Goal: Information Seeking & Learning: Compare options

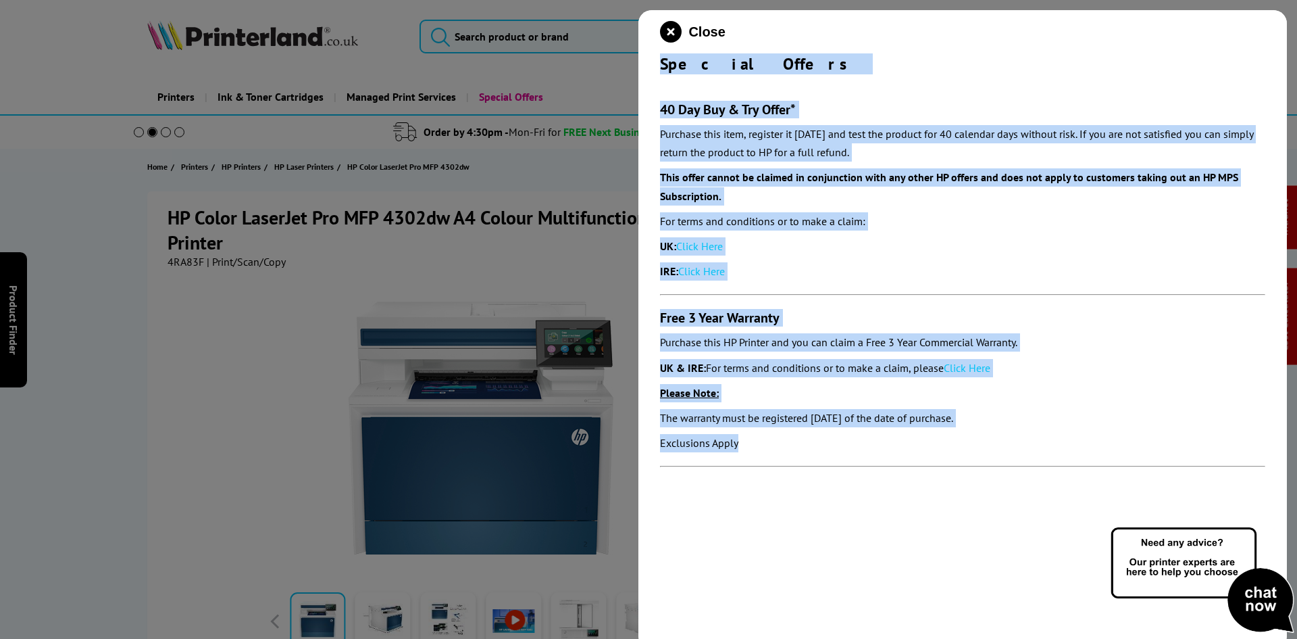
drag, startPoint x: 655, startPoint y: 62, endPoint x: 799, endPoint y: 466, distance: 428.1
click at [799, 466] on div "Close Special Offers 40 Day Buy & Try Offer* Purchase this item, register it wi…" at bounding box center [963, 329] width 649 height 639
copy div "Special Offers 40 Day Buy & Try Offer* Purchase this item, register it within 3…"
click at [669, 34] on icon "close modal" at bounding box center [671, 32] width 22 height 22
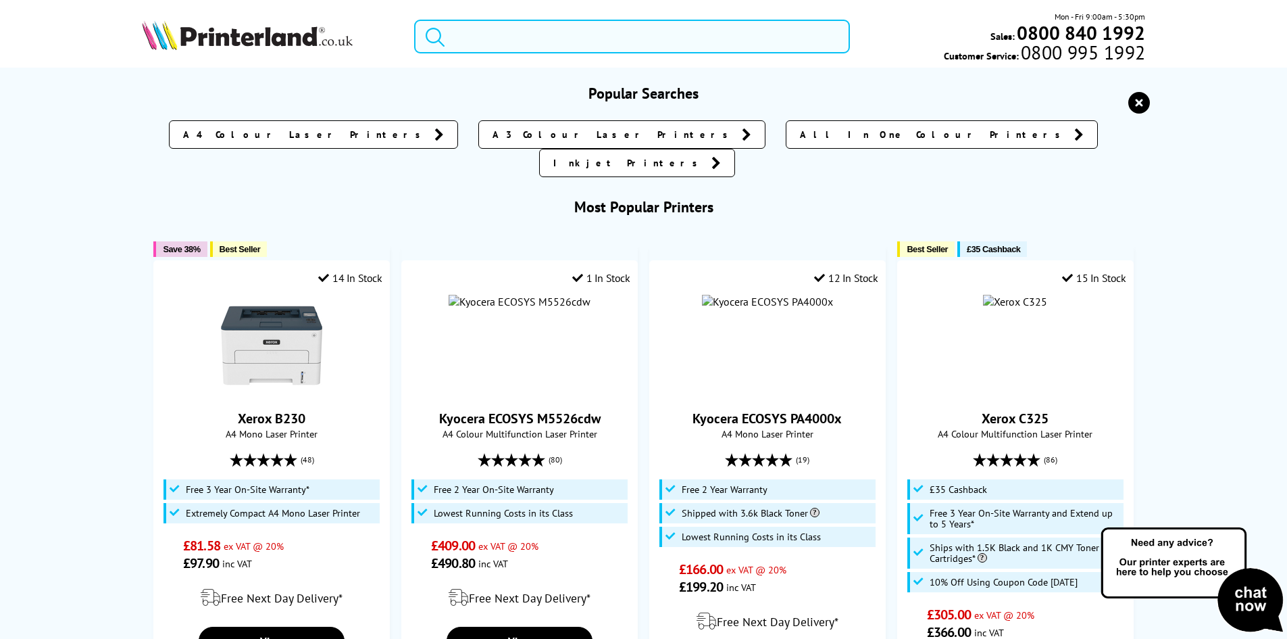
click at [513, 38] on input "search" at bounding box center [632, 37] width 436 height 34
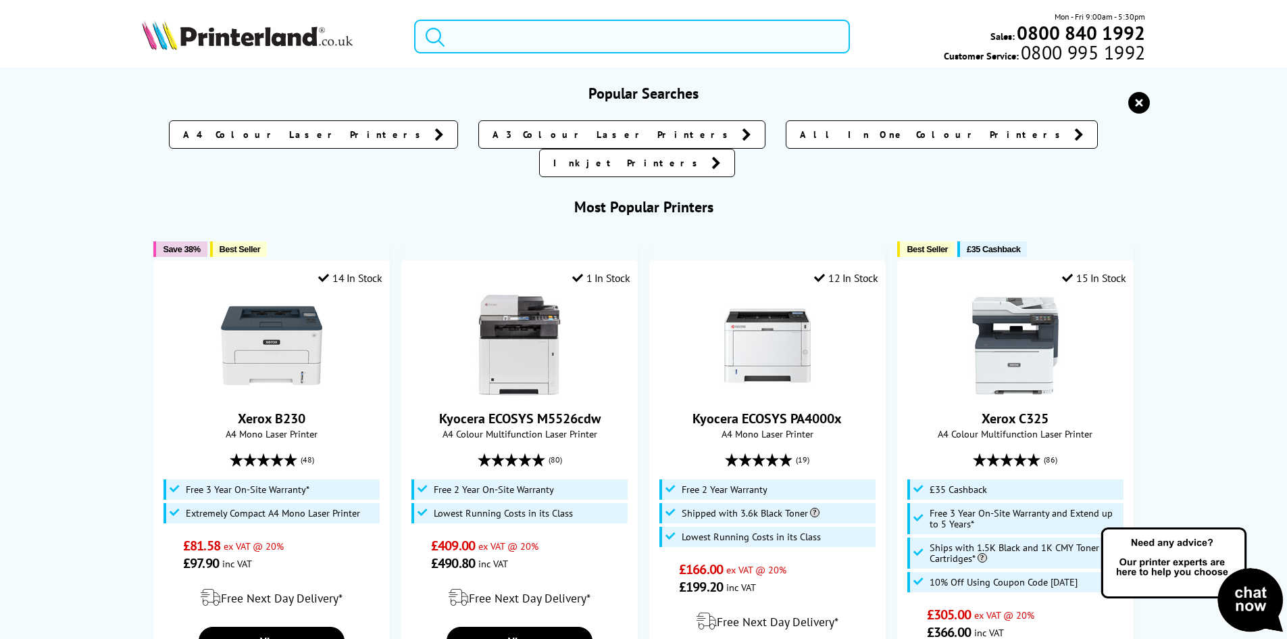
click at [513, 38] on input "search" at bounding box center [632, 37] width 436 height 34
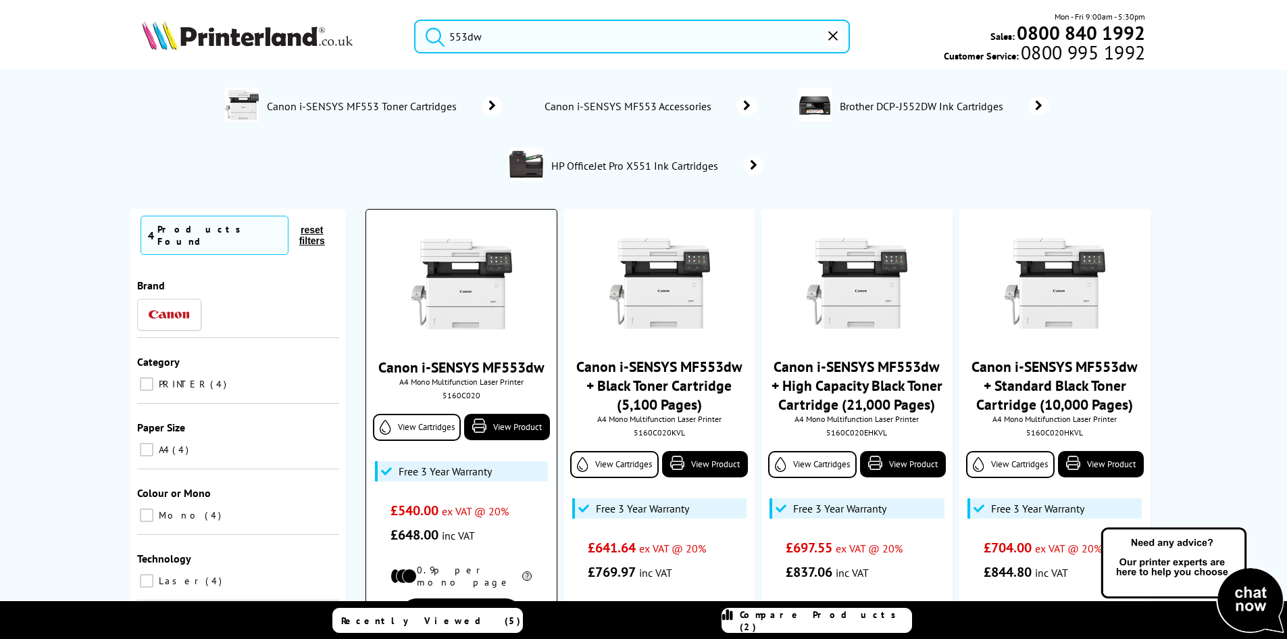
type input "553dw"
click at [482, 264] on img at bounding box center [461, 283] width 101 height 101
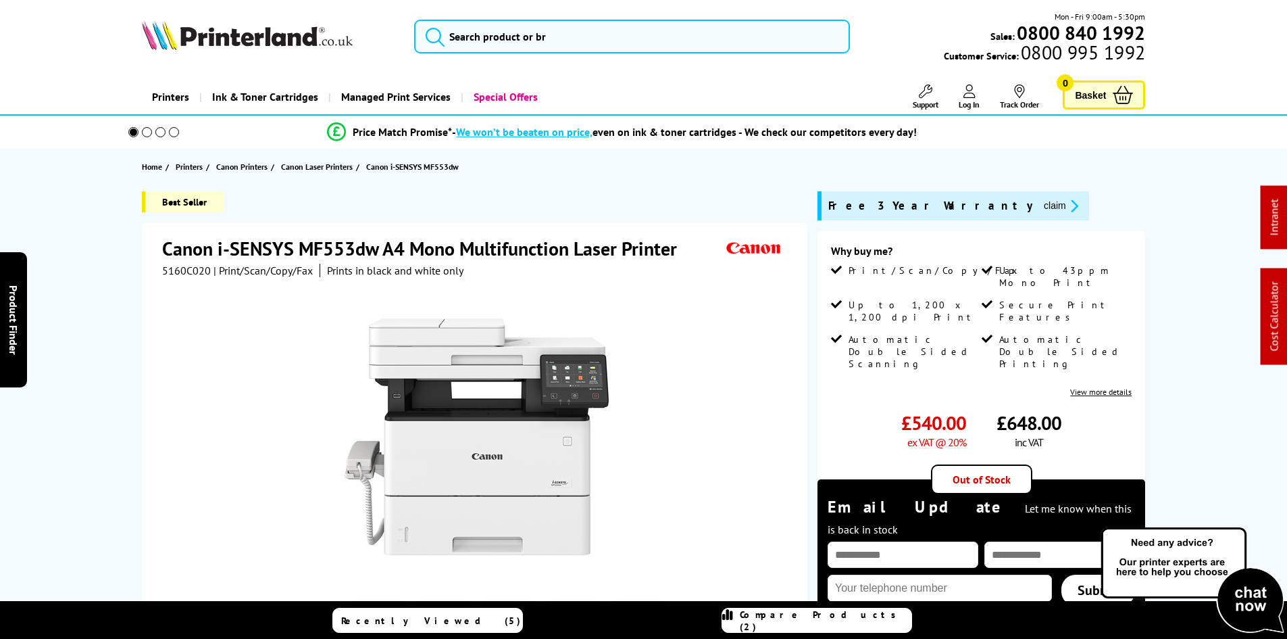
click at [788, 308] on div at bounding box center [476, 429] width 628 height 305
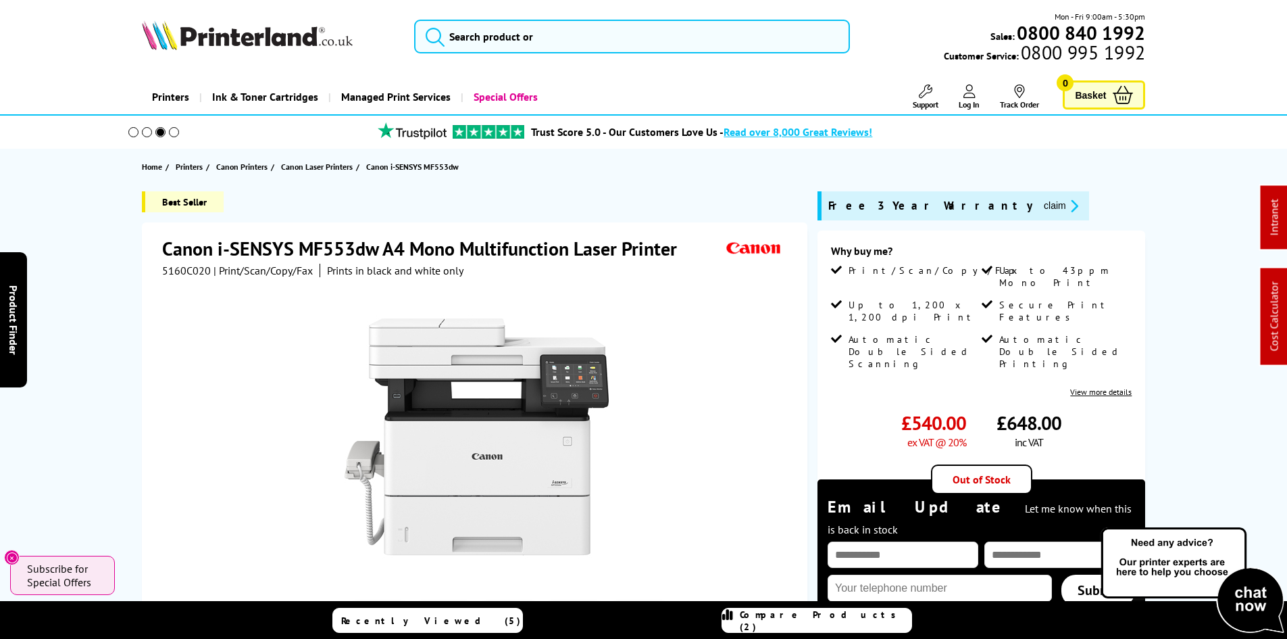
click at [809, 343] on div "Best Seller Canon i-SENSYS MF553dw A4 Mono Multifunction Laser Printer 5160C020…" at bounding box center [643, 499] width 1081 height 617
drag, startPoint x: 82, startPoint y: 280, endPoint x: 91, endPoint y: 278, distance: 9.0
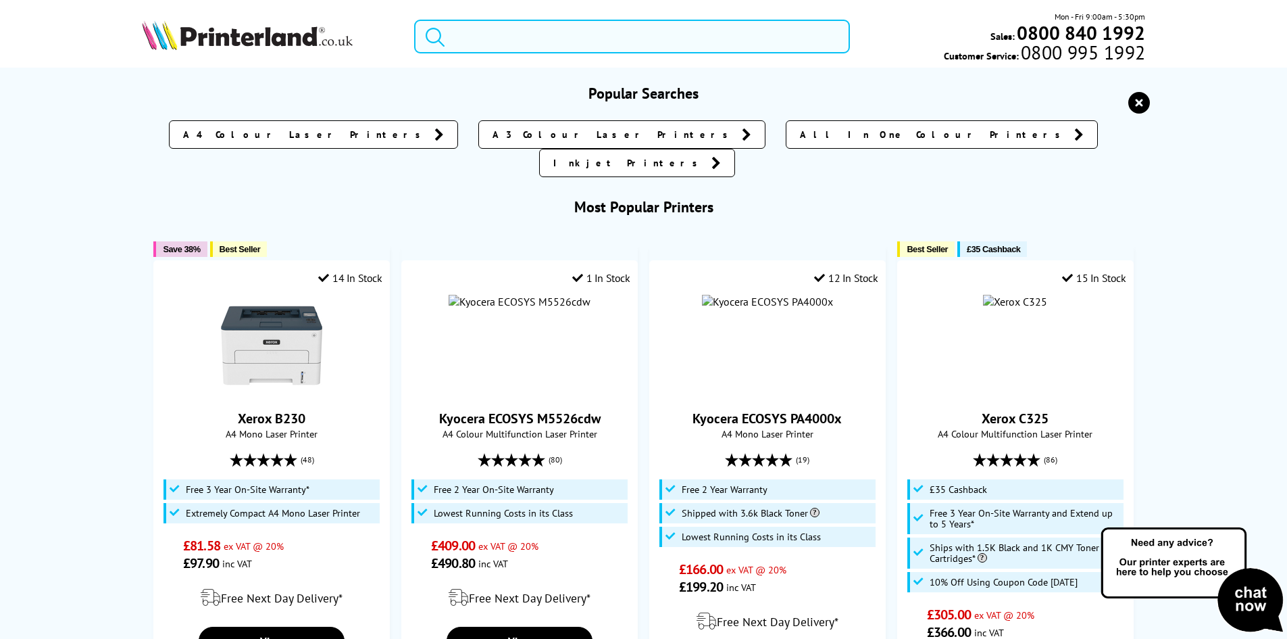
click at [477, 32] on input "search" at bounding box center [632, 37] width 436 height 34
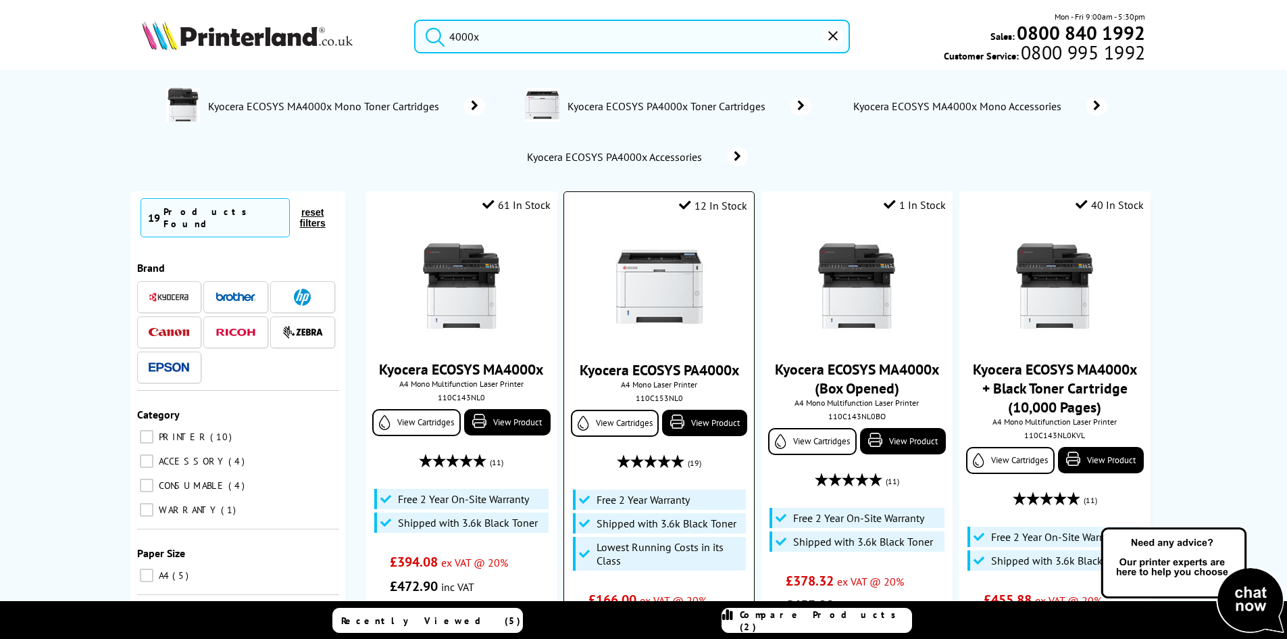
type input "4000x"
click at [678, 291] on img at bounding box center [659, 286] width 101 height 101
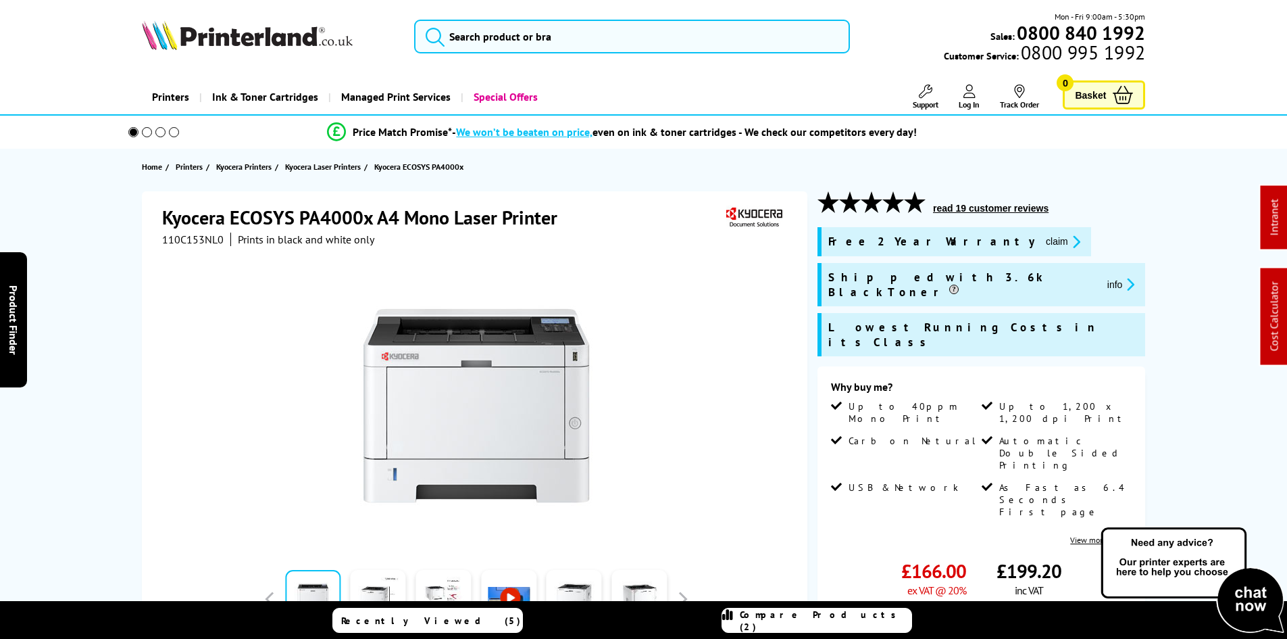
click at [176, 236] on span "110C153NL0" at bounding box center [192, 239] width 61 height 14
copy span "110C153NL0"
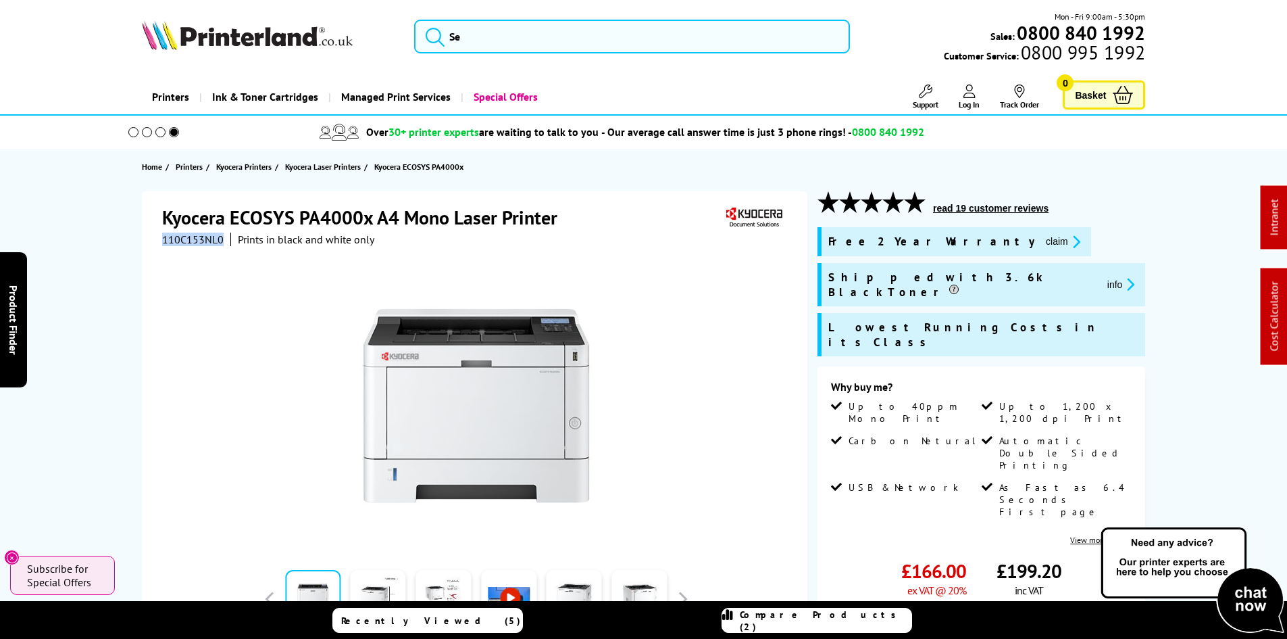
click at [1042, 240] on button "claim" at bounding box center [1063, 242] width 43 height 16
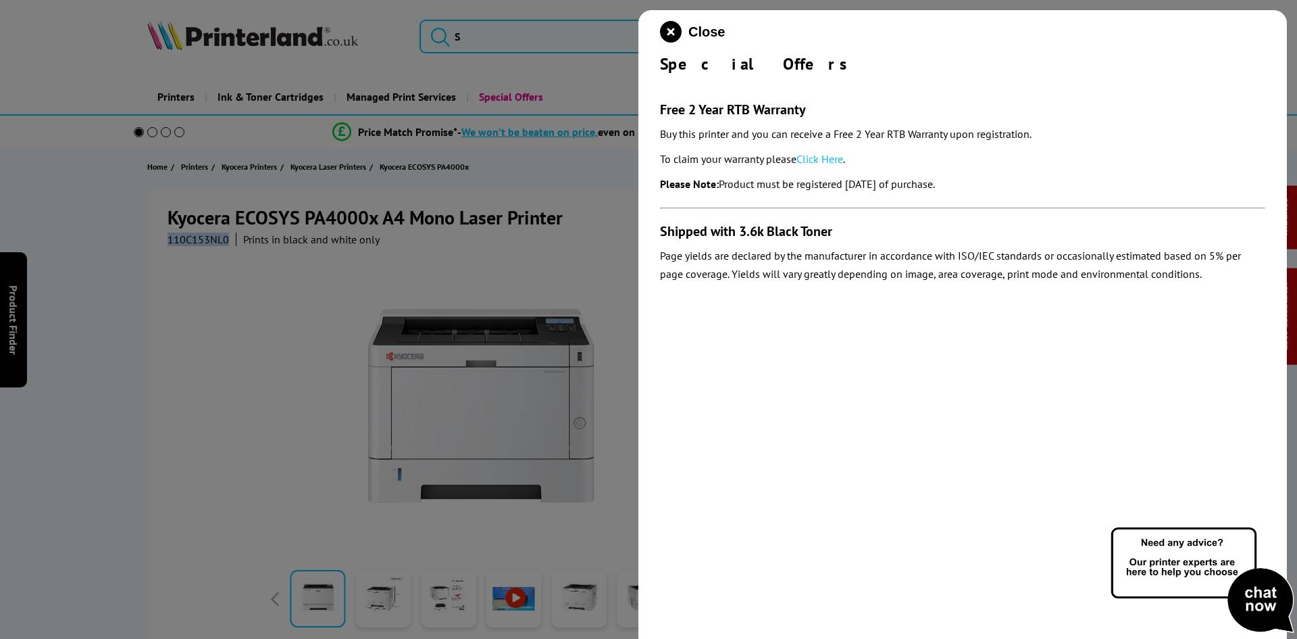
drag, startPoint x: 660, startPoint y: 66, endPoint x: 1062, endPoint y: 178, distance: 417.6
click at [1062, 178] on div "Close Special Offers Free 2 Year RTB Warranty Buy this printer and you can rece…" at bounding box center [963, 329] width 649 height 639
copy div "Special Offers Free 2 Year RTB Warranty Buy this printer and you can receive a …"
drag, startPoint x: 674, startPoint y: 26, endPoint x: 536, endPoint y: 59, distance: 141.8
click at [674, 26] on icon "close modal" at bounding box center [671, 32] width 22 height 22
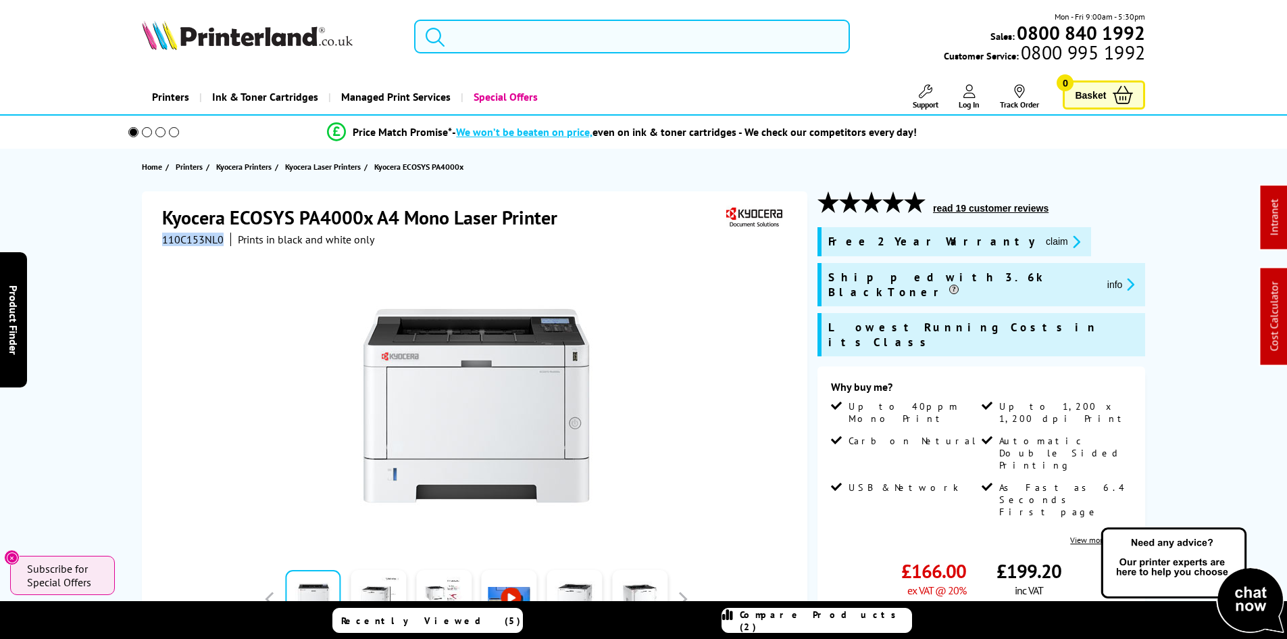
click at [507, 43] on input "search" at bounding box center [632, 37] width 436 height 34
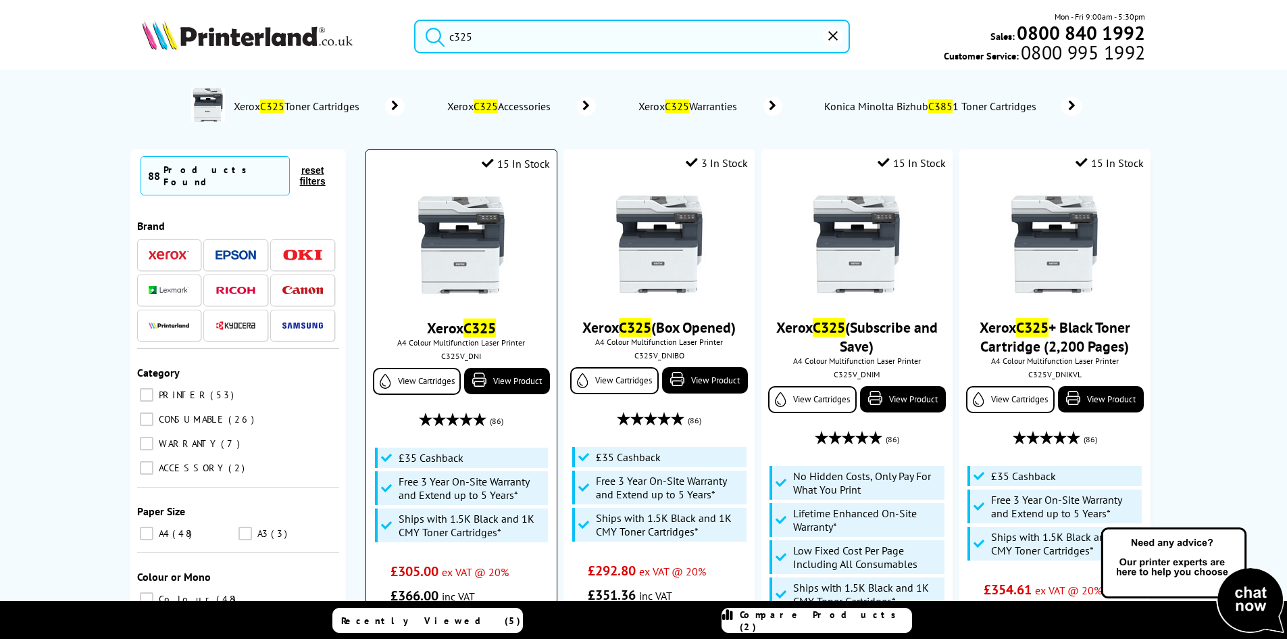
type input "c325"
click at [471, 224] on img at bounding box center [461, 244] width 101 height 101
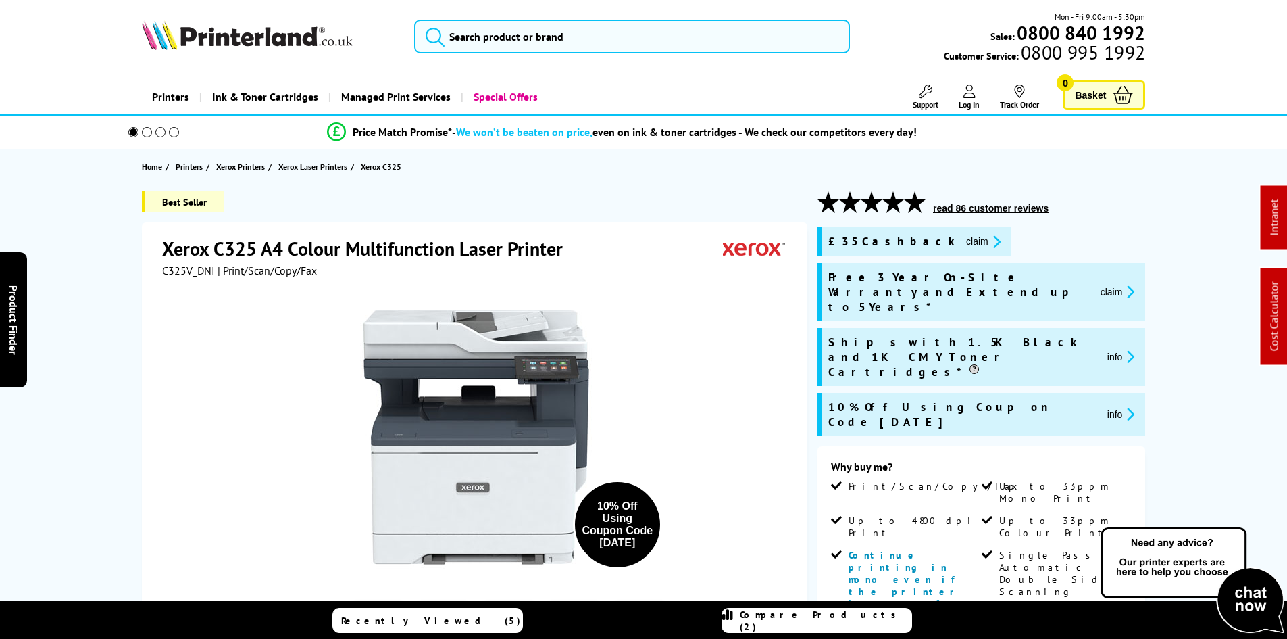
click at [103, 323] on div "Best Seller Xerox C325 A4 Colour Multifunction Laser Printer C325V_DNI | Print/…" at bounding box center [643, 644] width 1081 height 906
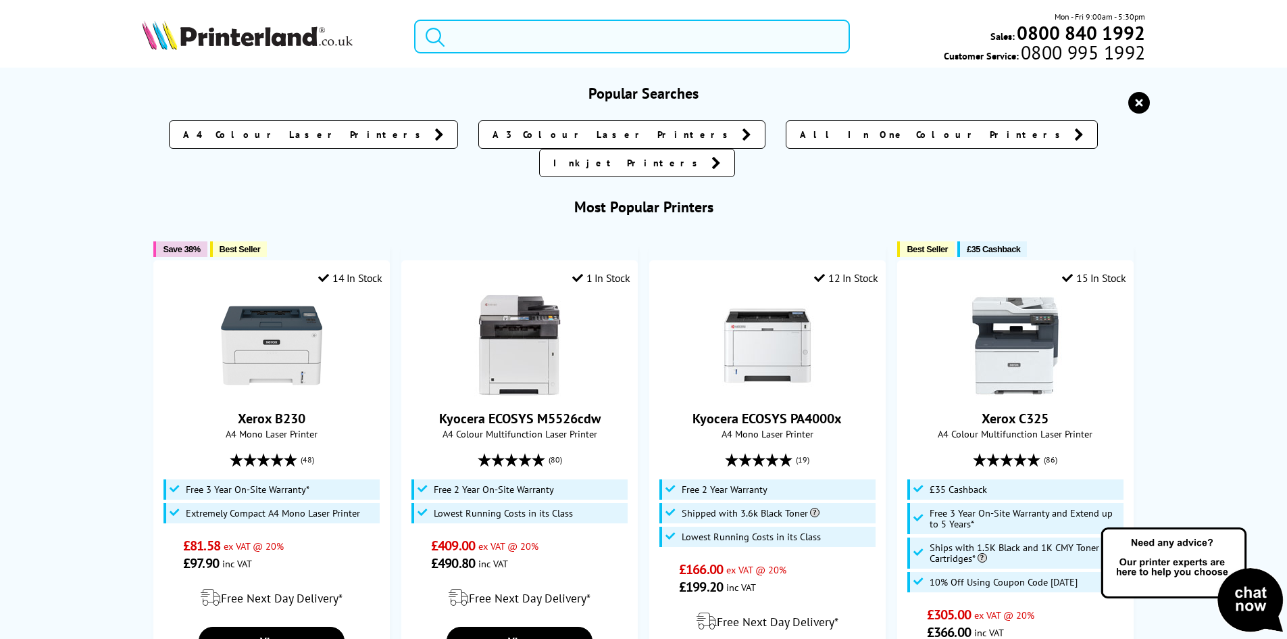
paste input "106R03620"
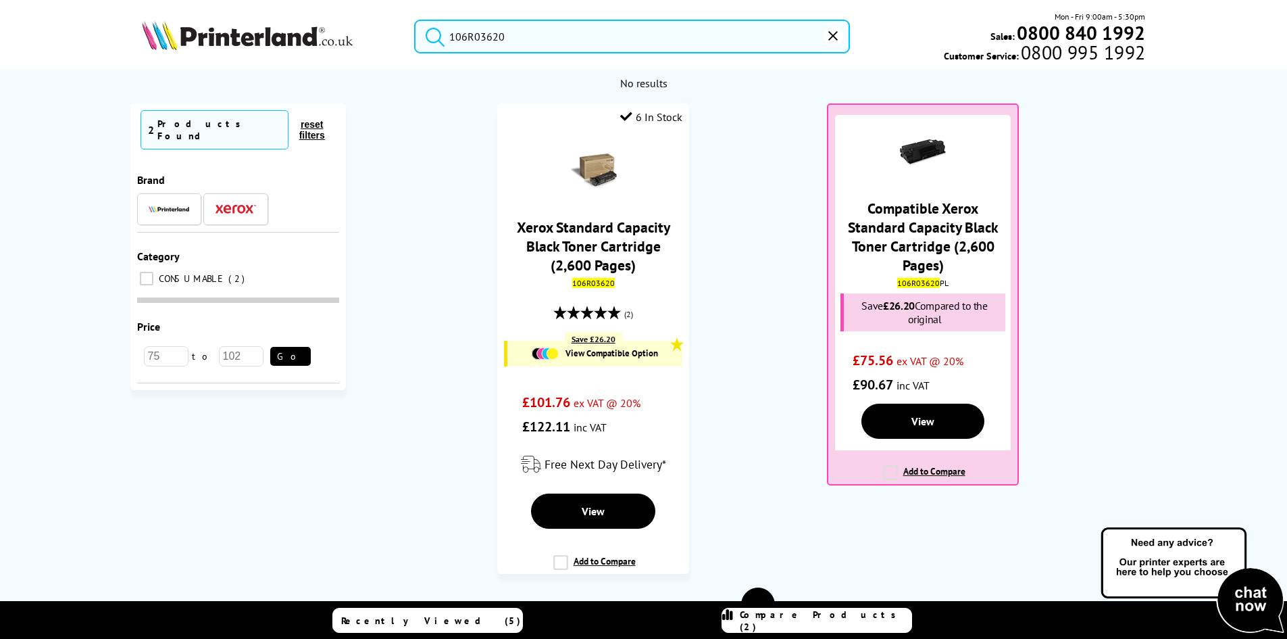
type input "106R03620"
click at [738, 234] on ol "6 In Stock Xerox Standard Capacity Black Toner Cartridge (2,600 Pages) 106R0362…" at bounding box center [759, 345] width 798 height 484
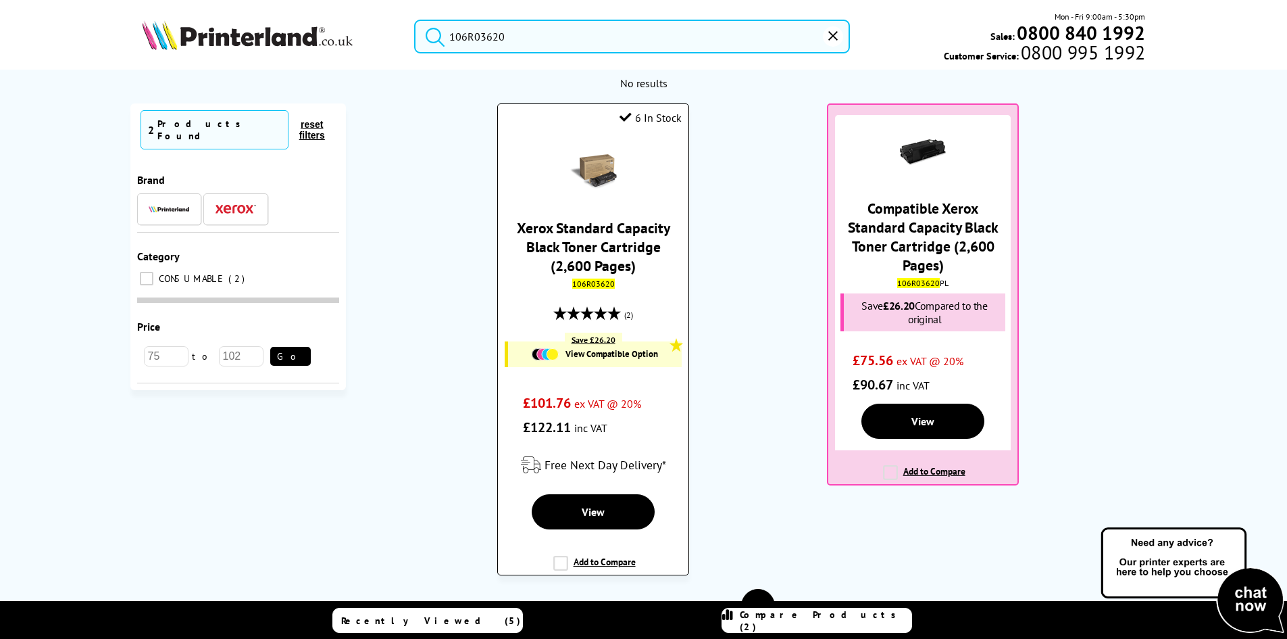
click at [596, 285] on mark "106R03620" at bounding box center [593, 283] width 43 height 10
copy mark "106R03620"
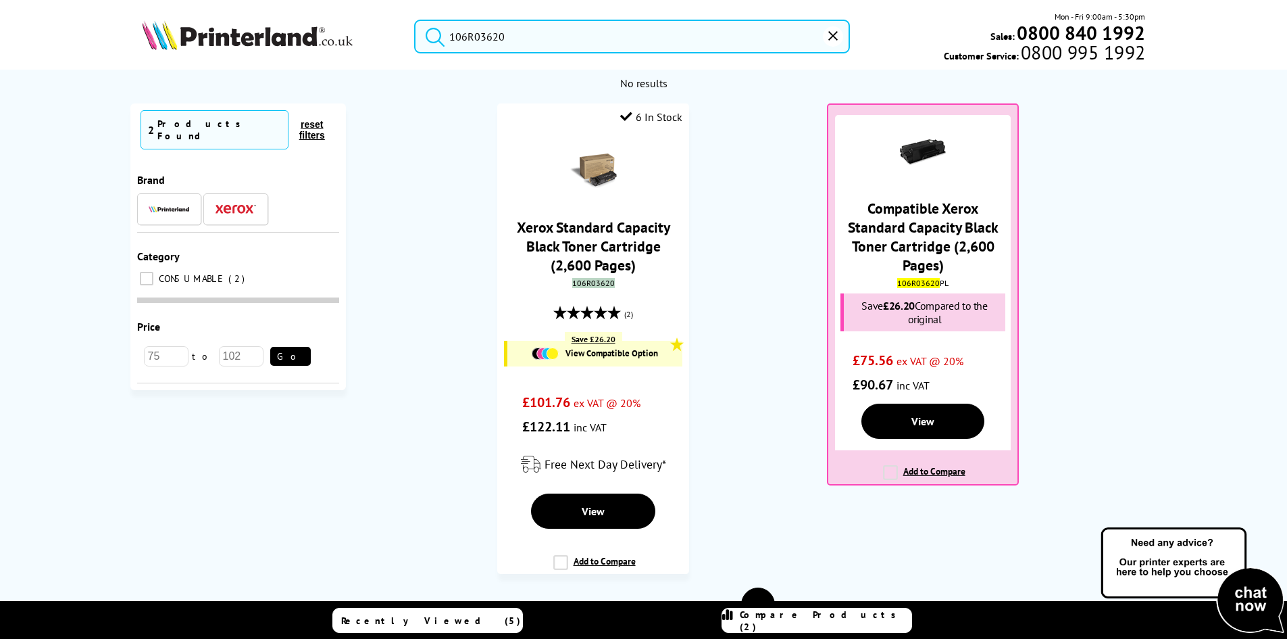
drag, startPoint x: 56, startPoint y: 417, endPoint x: 54, endPoint y: 366, distance: 51.4
click at [53, 398] on div "No results No results Currently Selected 2 Products Found reset filters Brand" at bounding box center [643, 396] width 1287 height 653
click at [301, 45] on img at bounding box center [247, 35] width 211 height 30
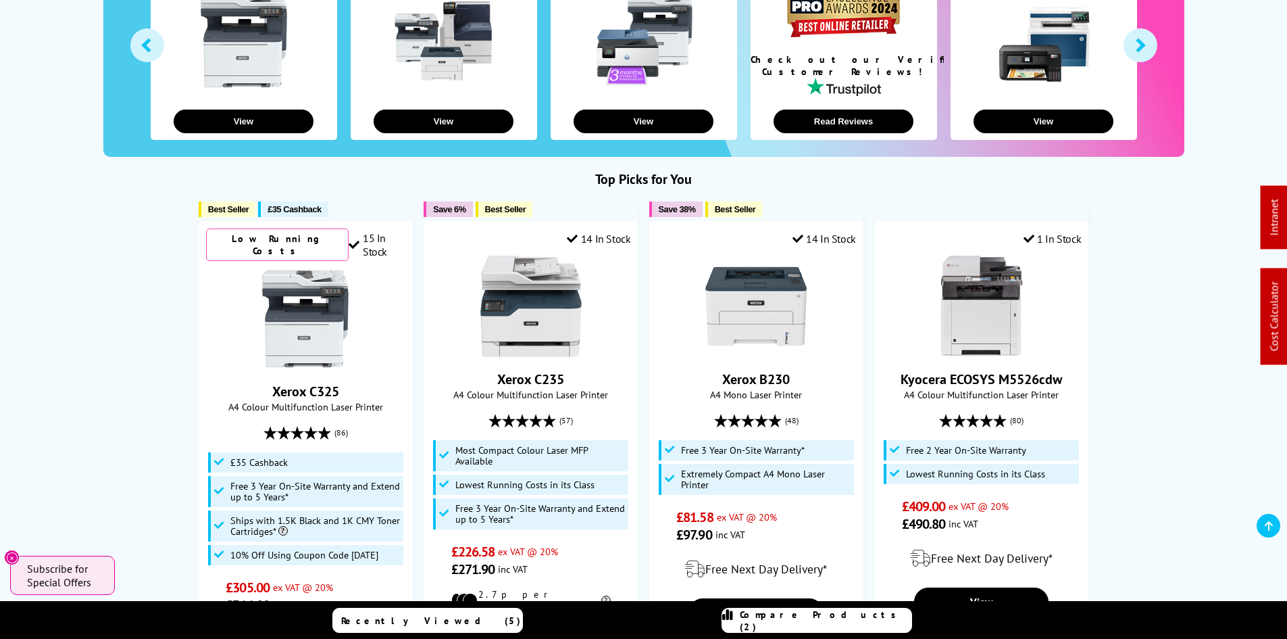
scroll to position [338, 0]
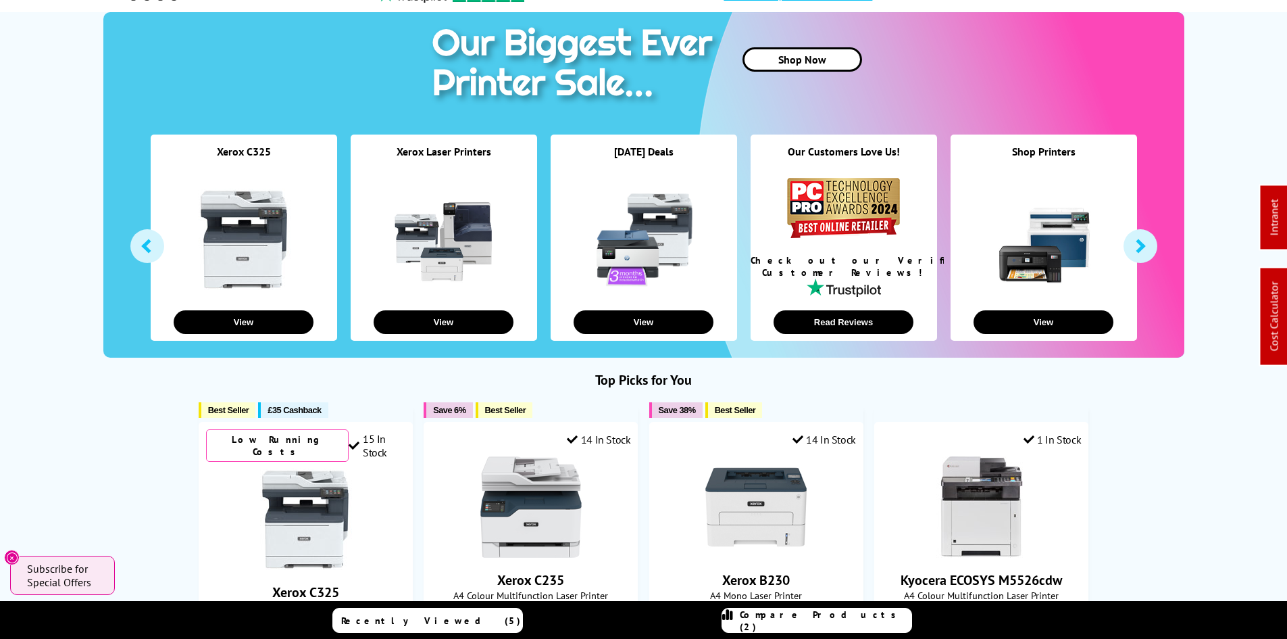
scroll to position [0, 0]
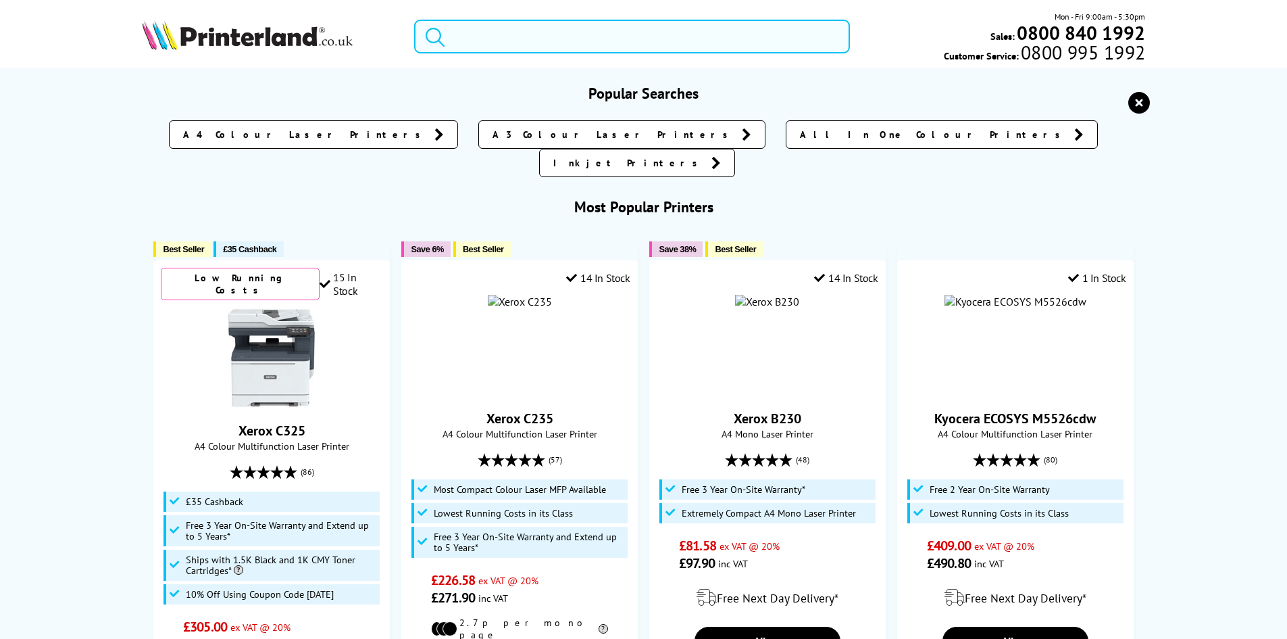
click at [562, 36] on input "search" at bounding box center [632, 37] width 436 height 34
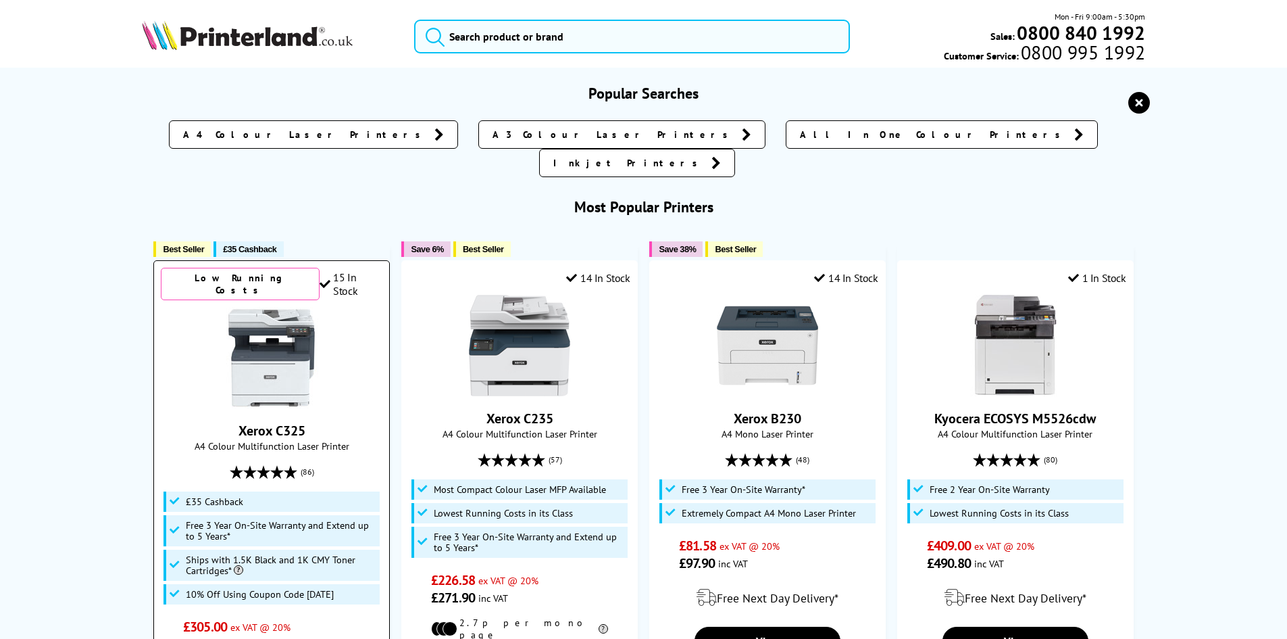
click at [232, 334] on img at bounding box center [271, 357] width 101 height 101
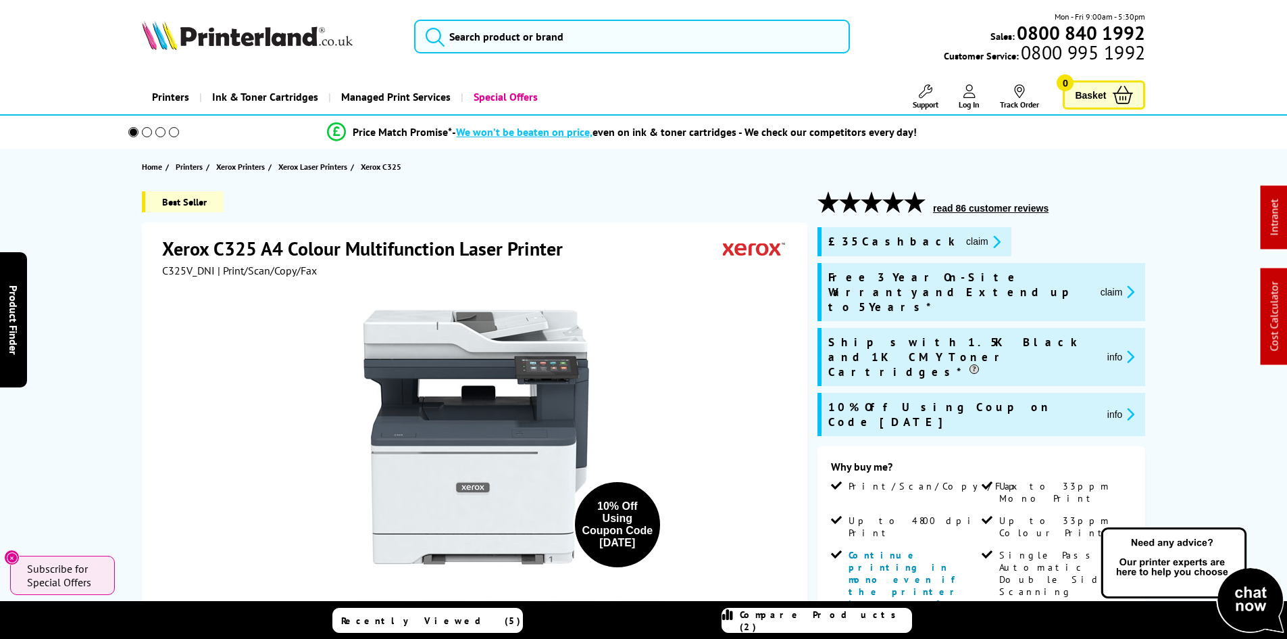
click at [188, 268] on span "C325V_DNI" at bounding box center [188, 271] width 53 height 14
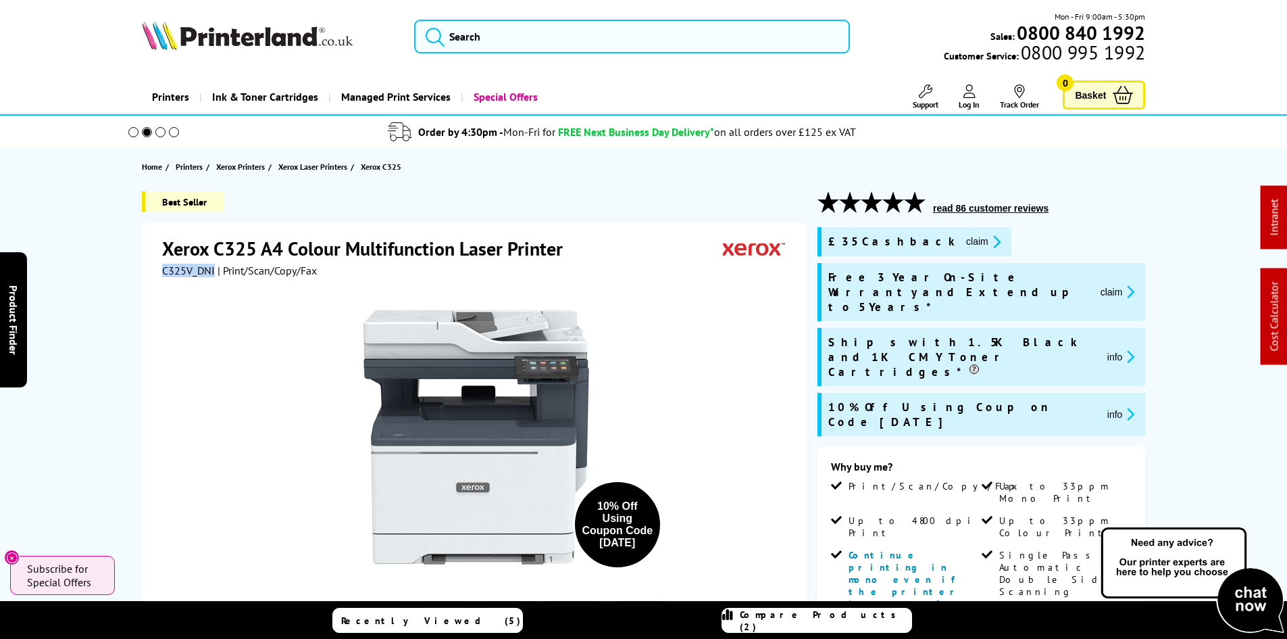
copy span "C325V_DNI"
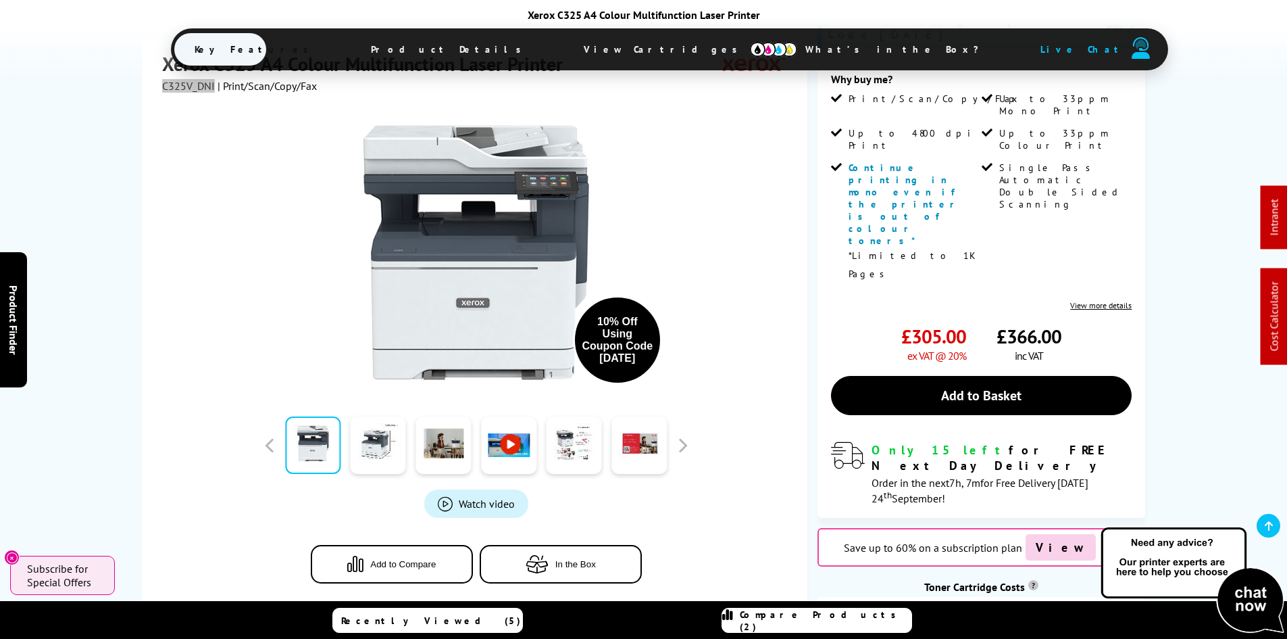
scroll to position [473, 0]
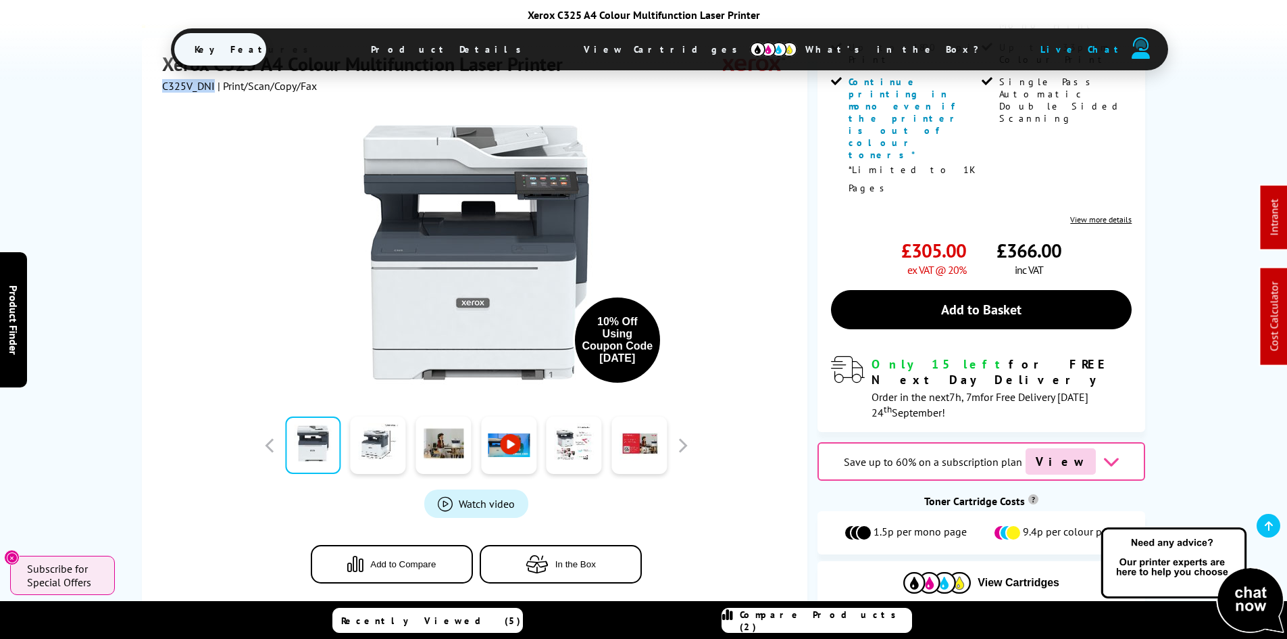
click at [643, 49] on span "View Cartridges" at bounding box center [667, 49] width 207 height 35
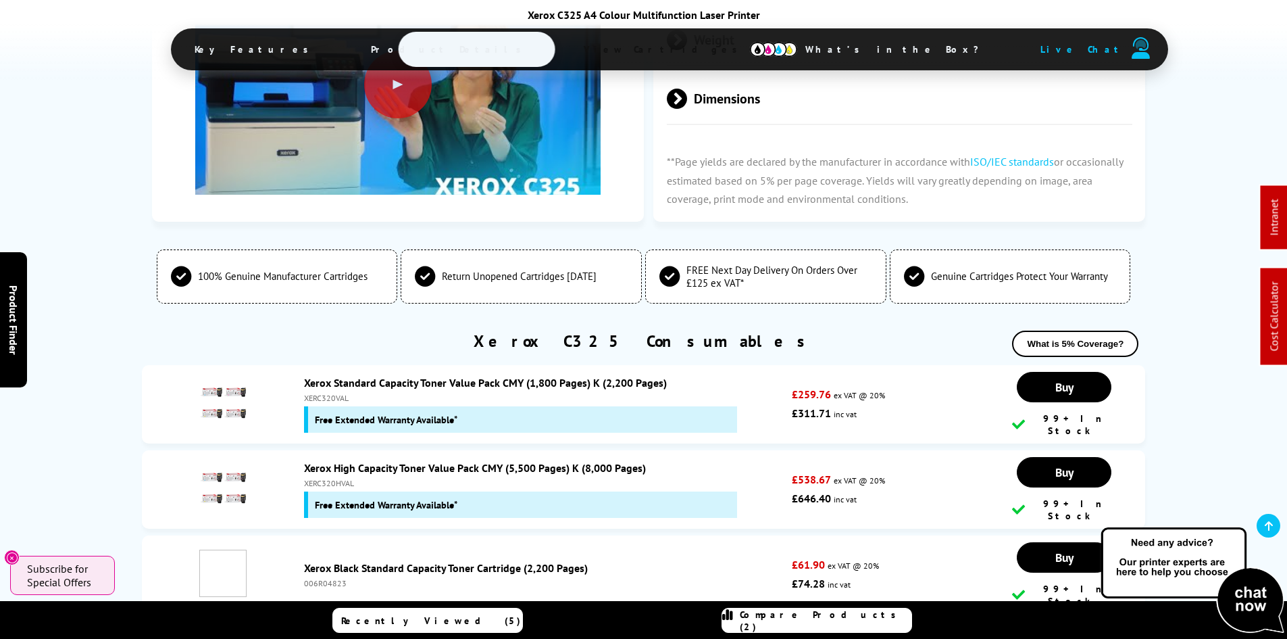
scroll to position [4580, 0]
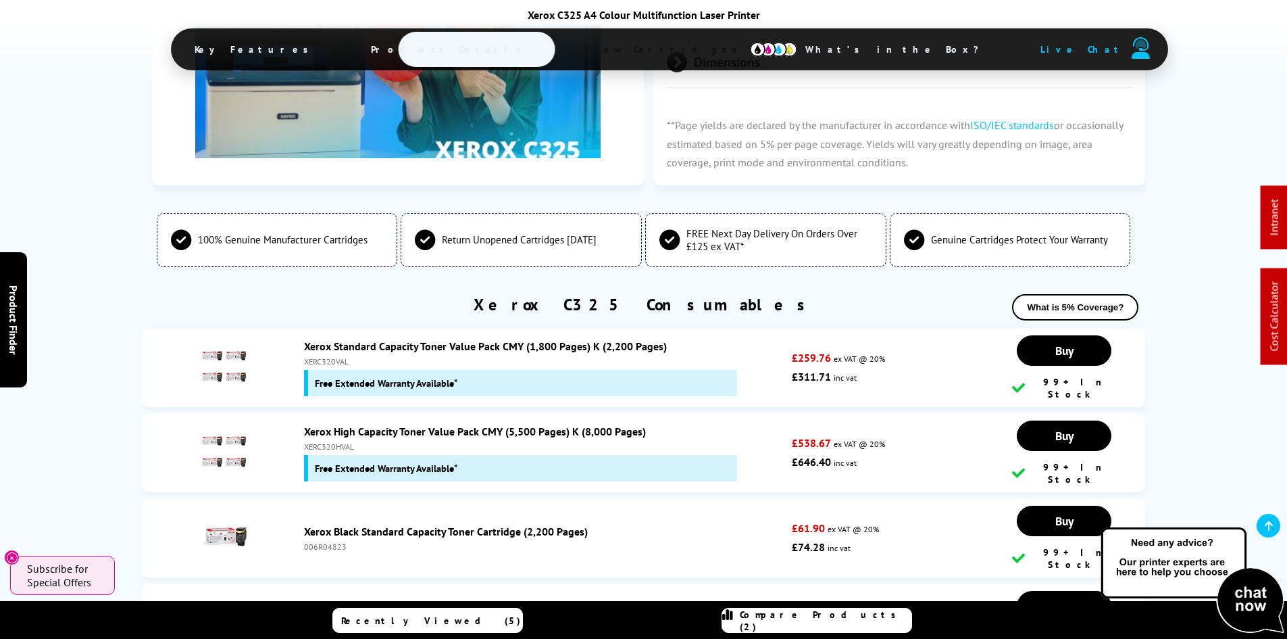
click at [337, 356] on div "XERC320VAL" at bounding box center [545, 361] width 482 height 10
copy div "XERC320VAL"
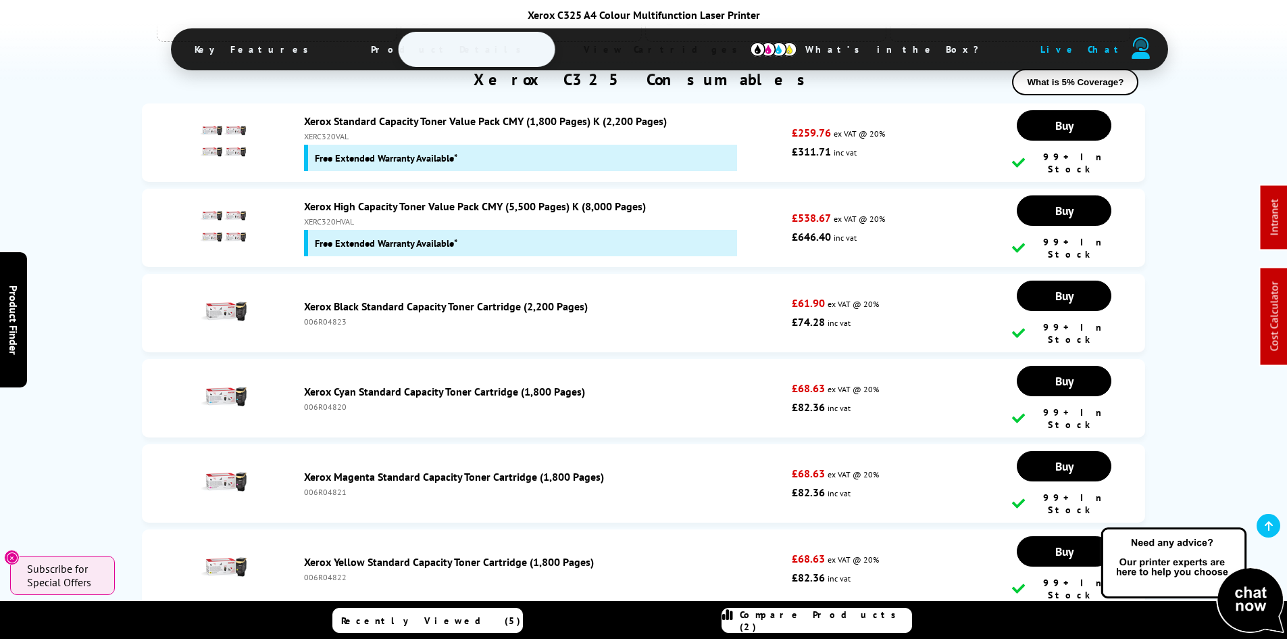
scroll to position [4851, 0]
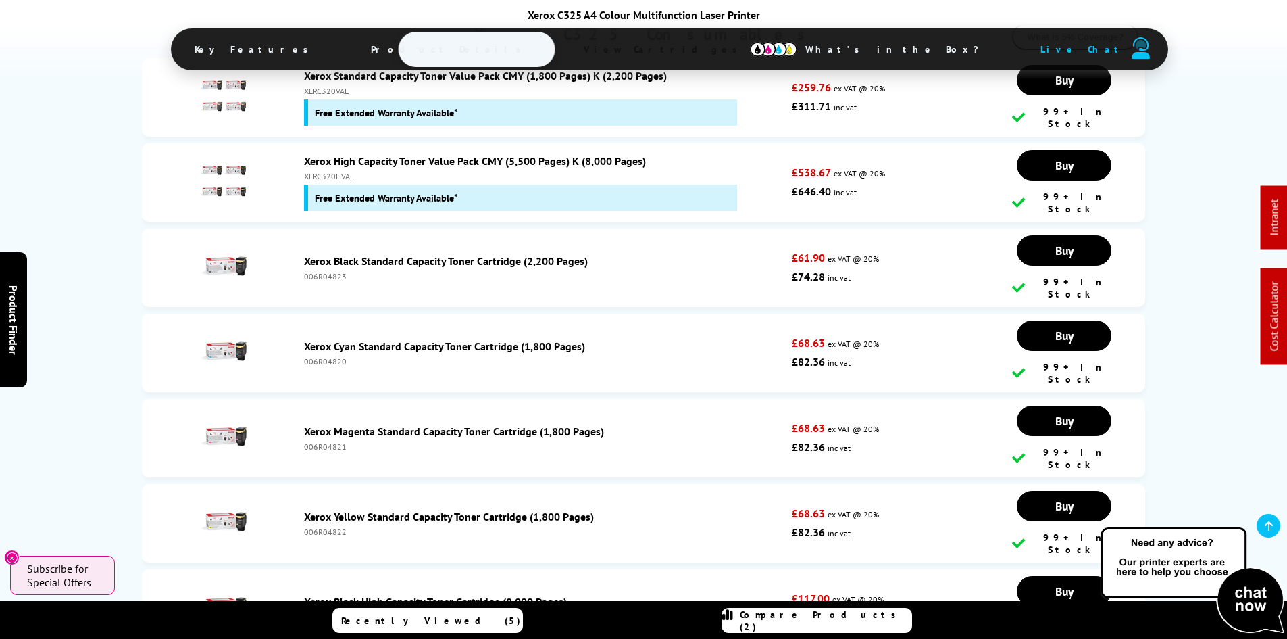
click at [314, 612] on div "006R04831" at bounding box center [545, 617] width 482 height 10
copy div "006R04831"
drag, startPoint x: 86, startPoint y: 332, endPoint x: 86, endPoint y: 441, distance: 109.5
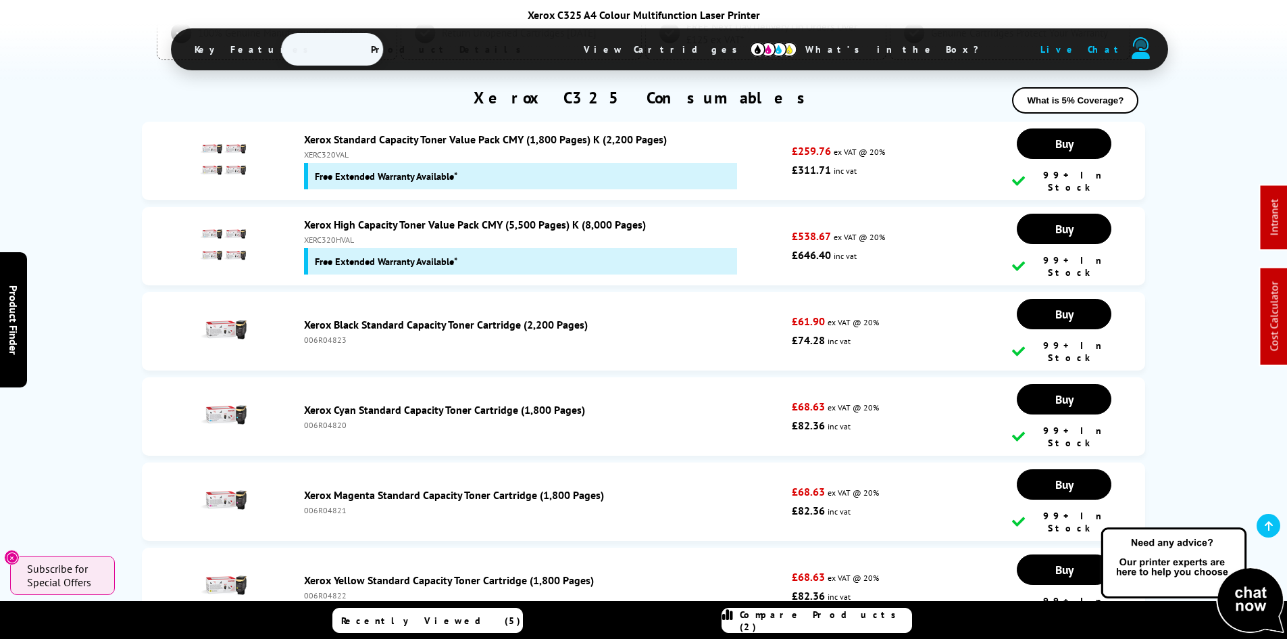
scroll to position [0, 0]
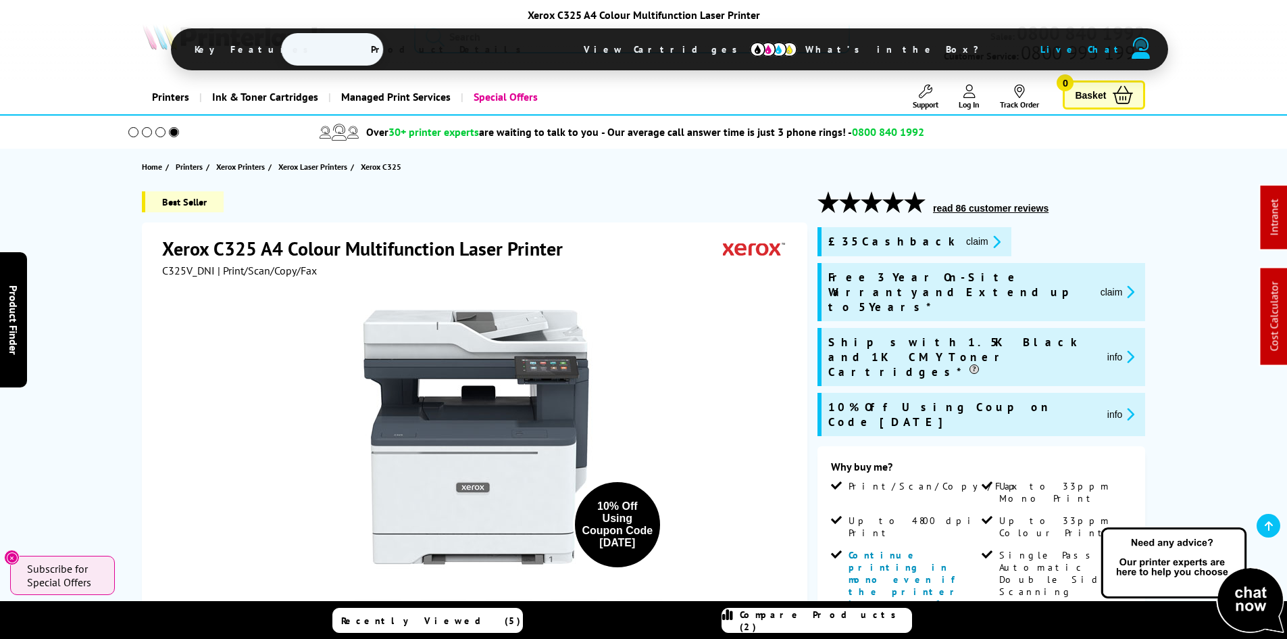
drag, startPoint x: 91, startPoint y: 452, endPoint x: 77, endPoint y: 106, distance: 346.3
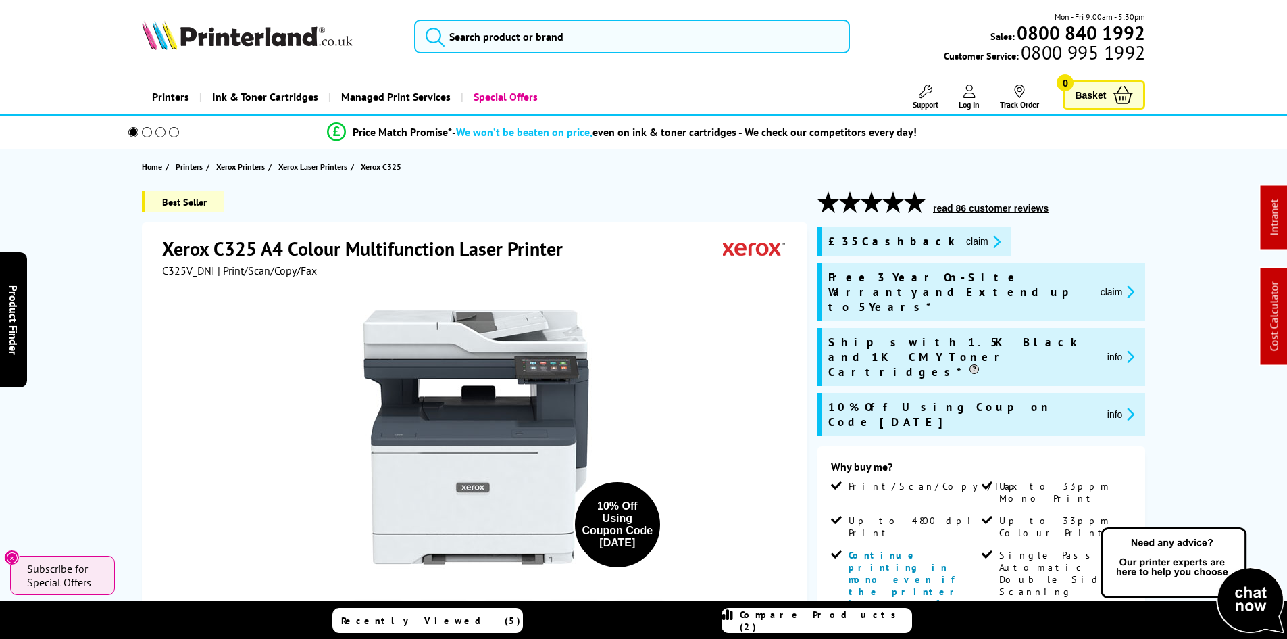
click at [962, 237] on button "claim" at bounding box center [983, 242] width 43 height 16
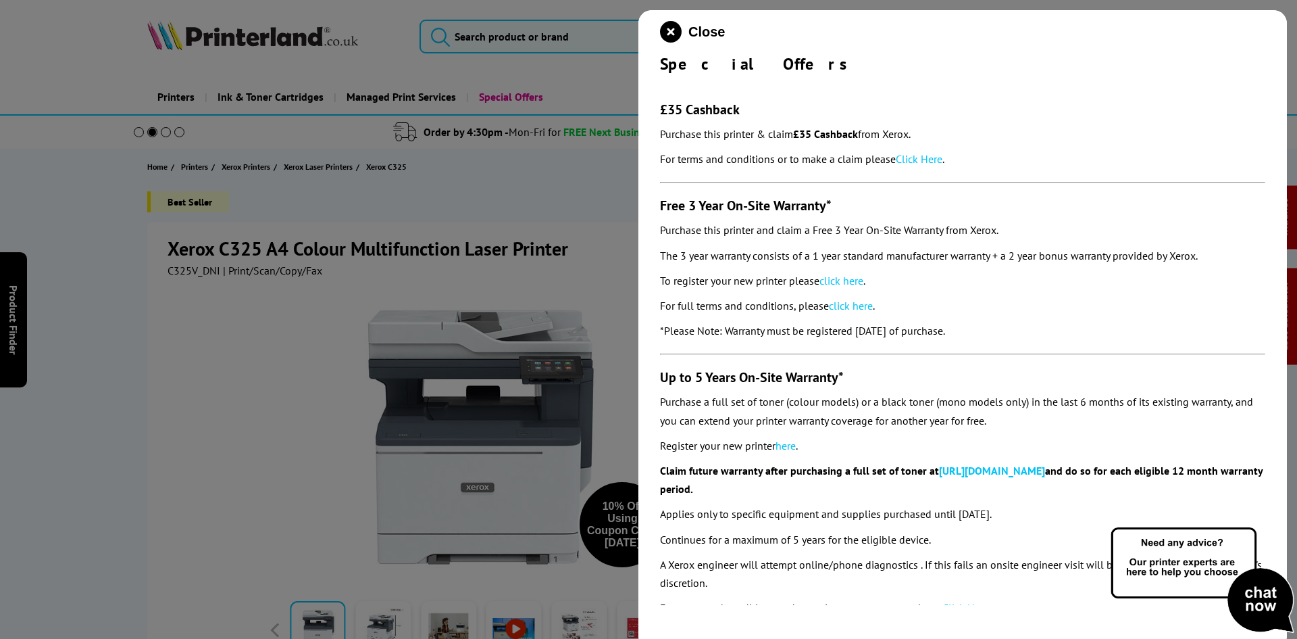
drag, startPoint x: 659, startPoint y: 63, endPoint x: 1048, endPoint y: 318, distance: 465.2
click at [1048, 318] on div "Close Special Offers £35 Cashback Purchase this printer & claim £35 Cashback fr…" at bounding box center [963, 329] width 649 height 639
copy div "Special Offers £35 Cashback Purchase this printer & claim £35 Cashback from Xer…"
drag, startPoint x: 671, startPoint y: 40, endPoint x: 674, endPoint y: 24, distance: 15.9
click at [673, 29] on icon "close modal" at bounding box center [671, 32] width 22 height 22
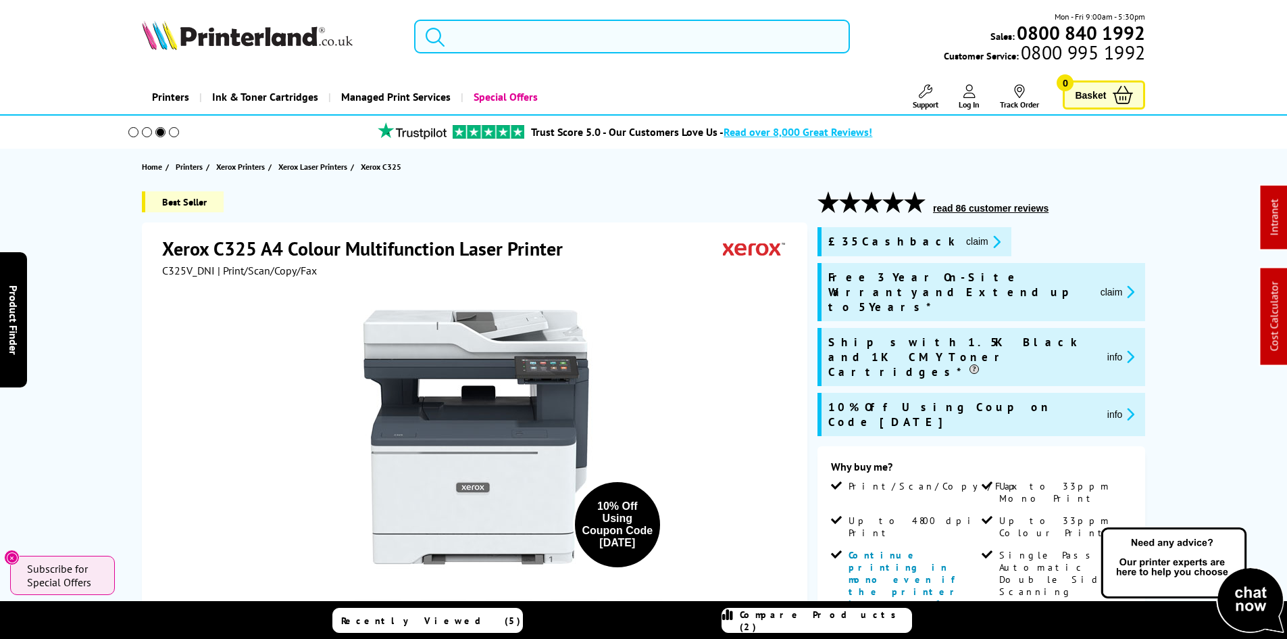
click at [505, 41] on input "search" at bounding box center [632, 37] width 436 height 34
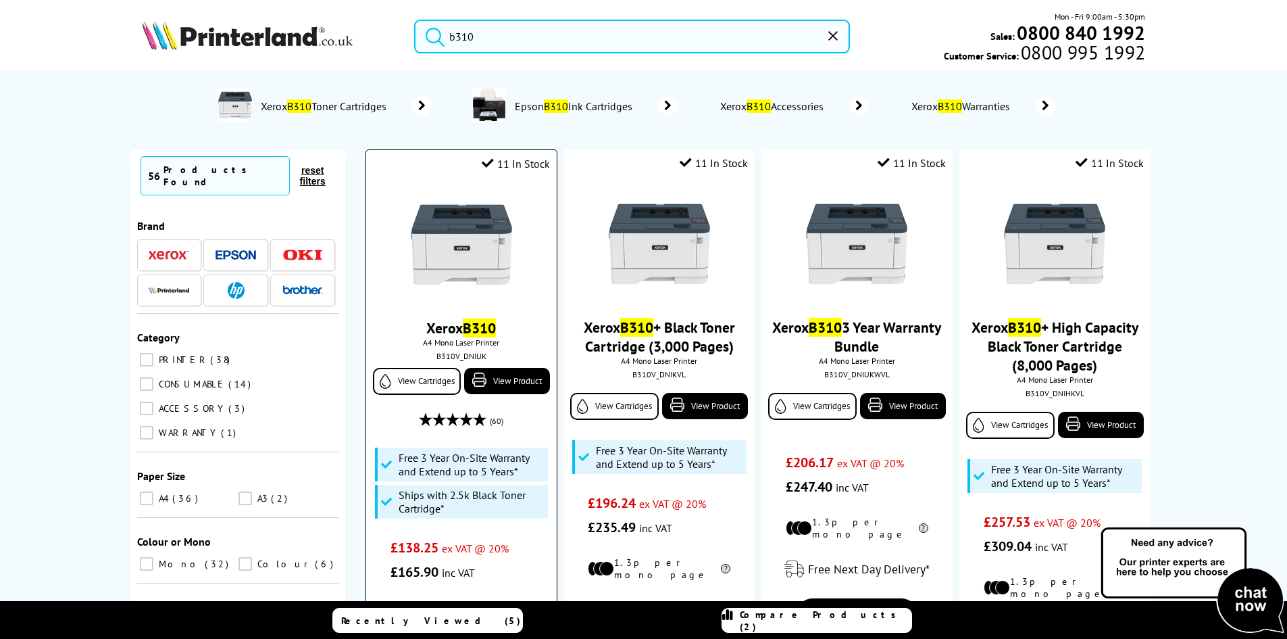
type input "b310"
click at [462, 237] on img at bounding box center [461, 244] width 101 height 101
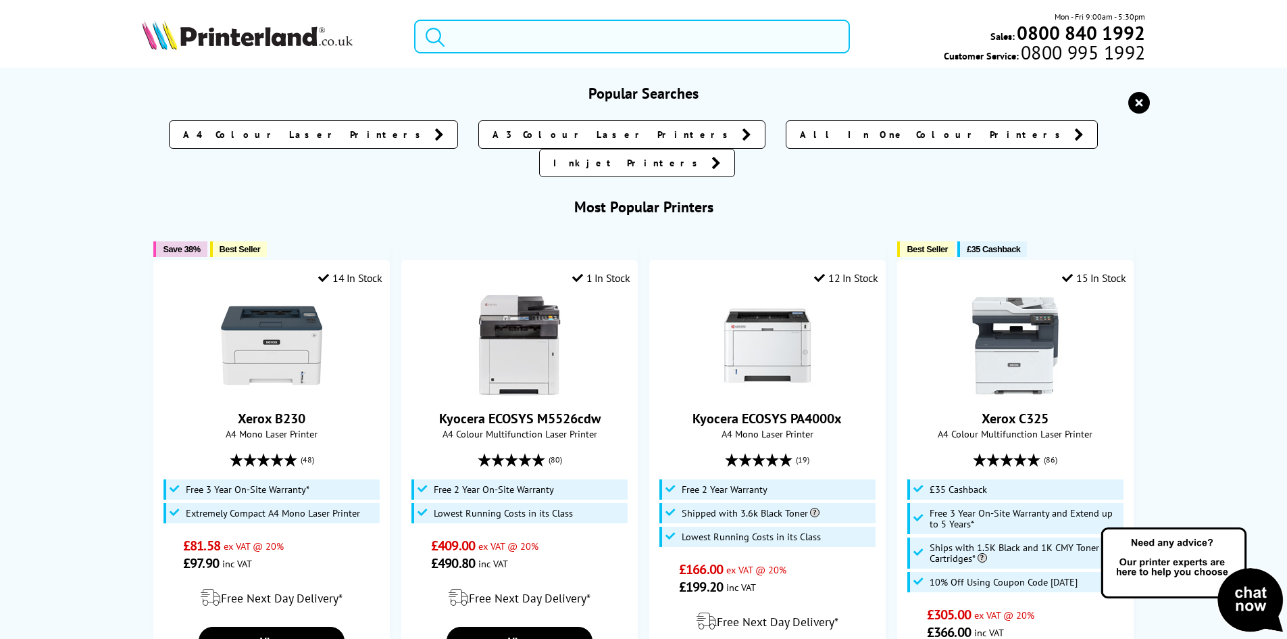
paste input "HLL2865DWQJ1"
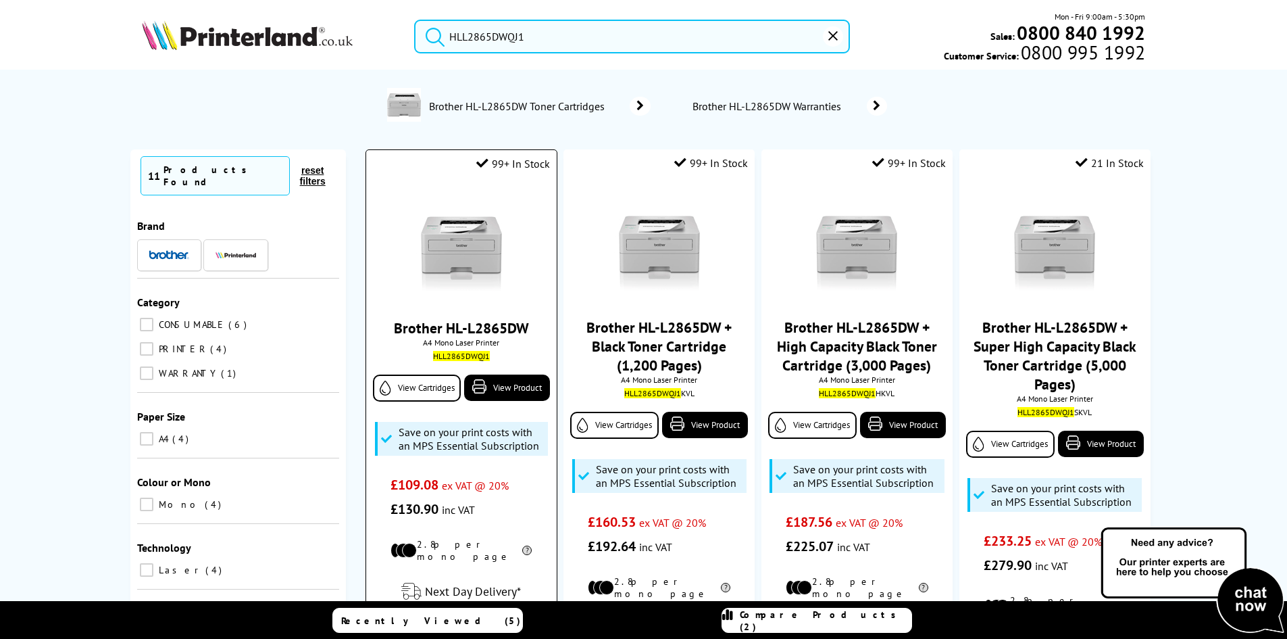
type input "HLL2865DWQJ1"
click at [485, 236] on img at bounding box center [461, 244] width 101 height 101
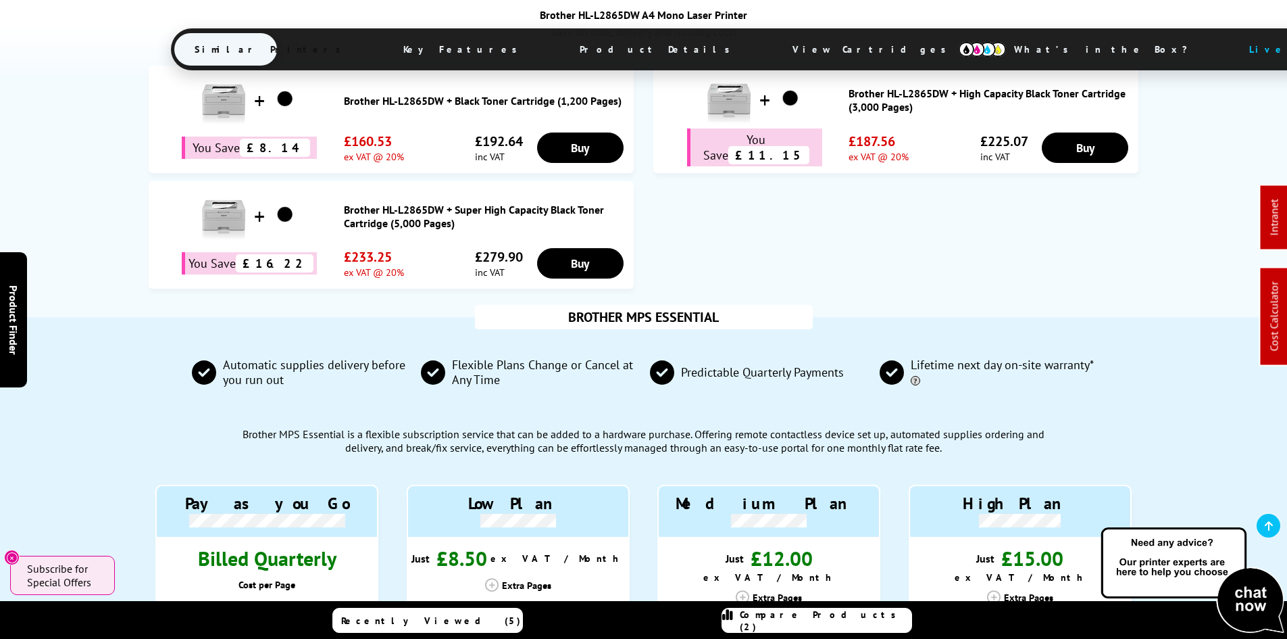
scroll to position [946, 0]
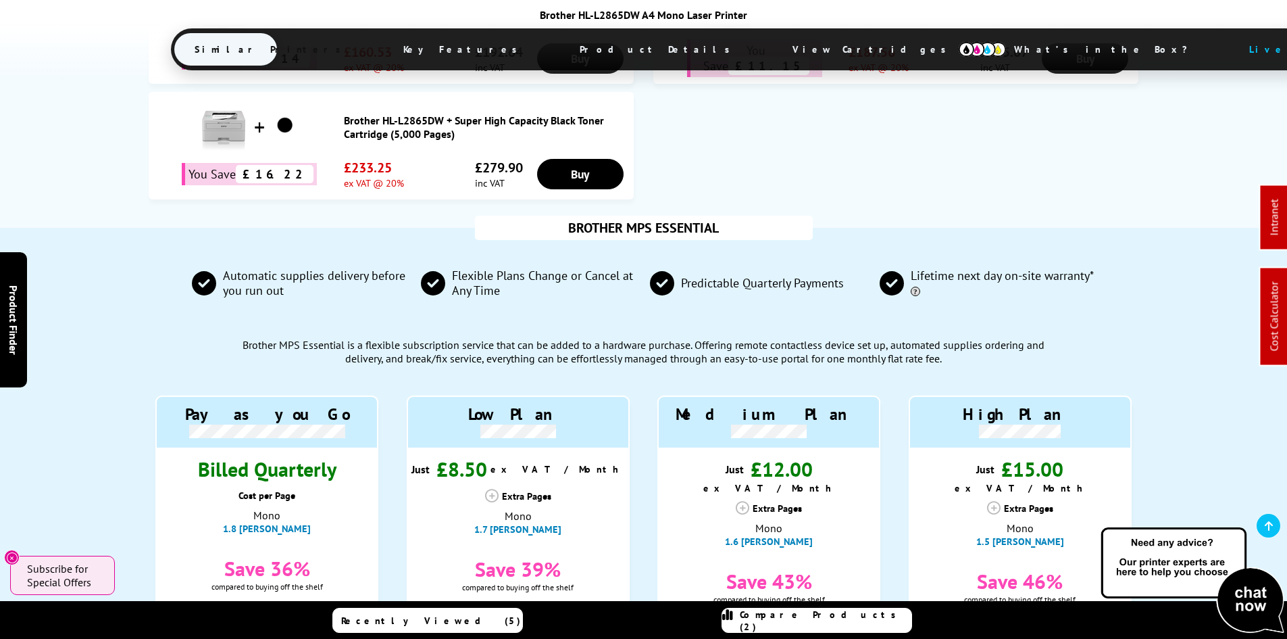
click at [772, 49] on span "View Cartridges" at bounding box center [875, 49] width 207 height 35
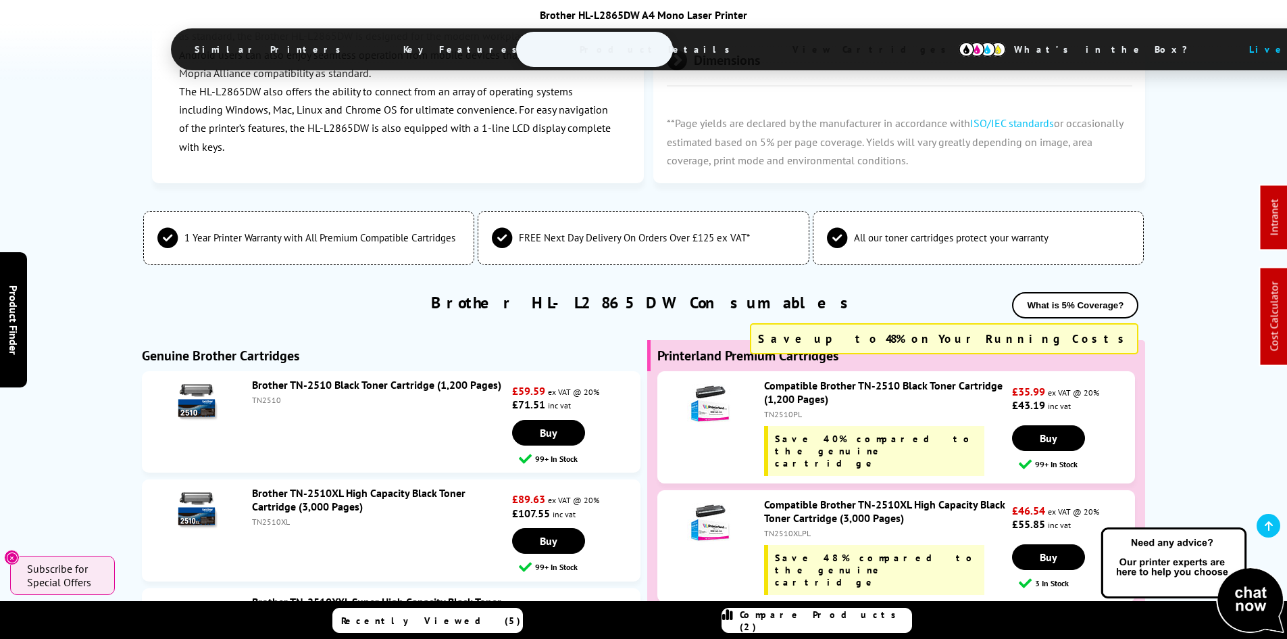
scroll to position [3985, 0]
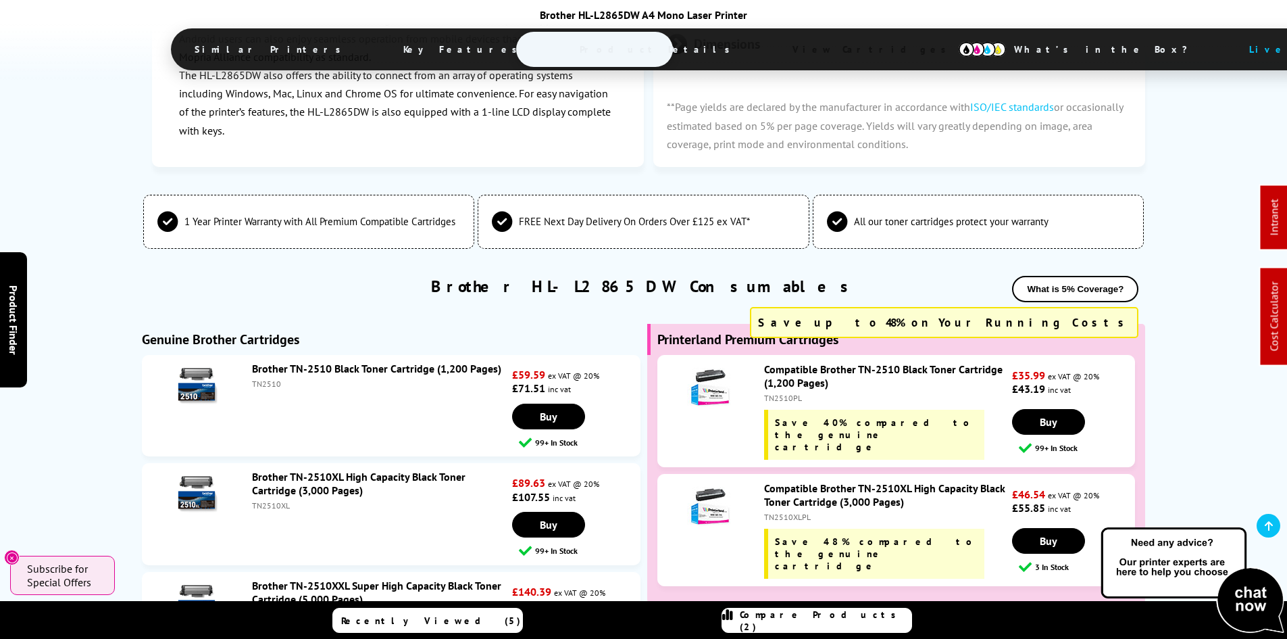
click at [772, 49] on span "View Cartridges" at bounding box center [875, 49] width 207 height 35
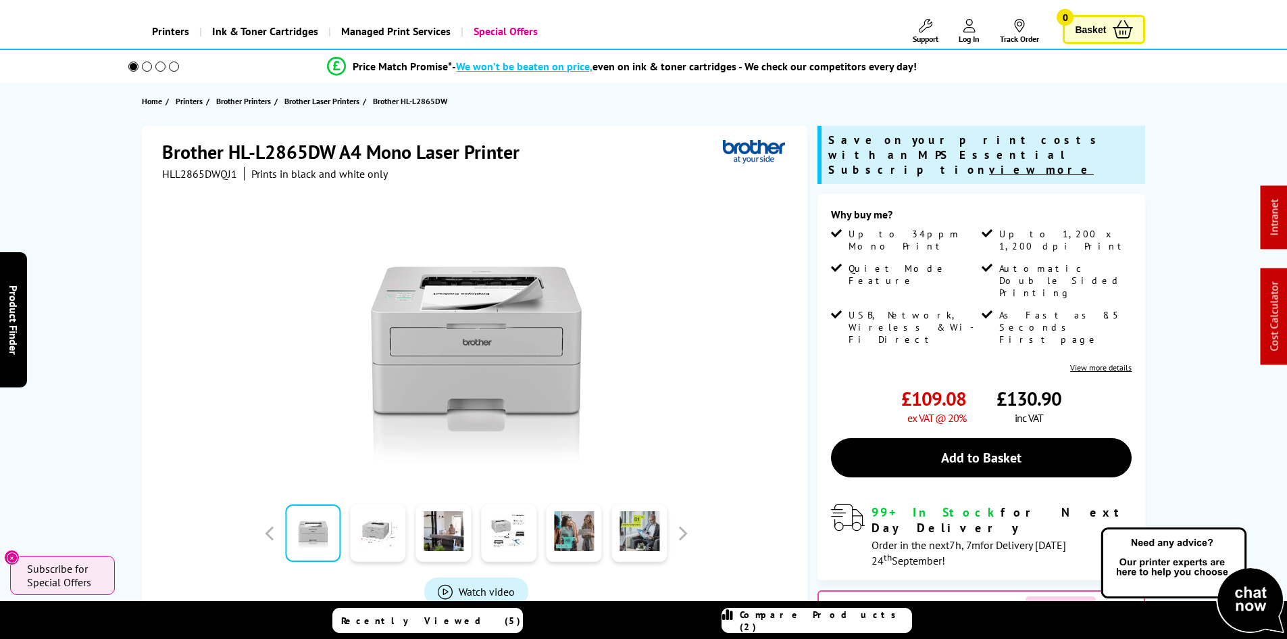
scroll to position [0, 0]
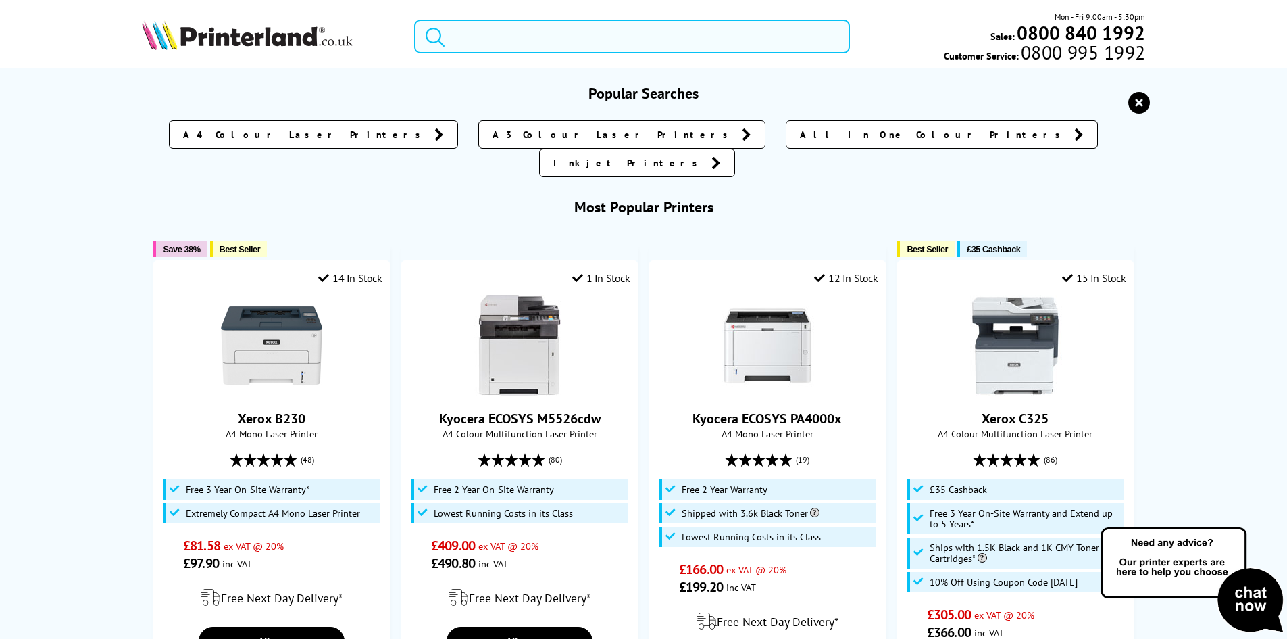
paste input "106R03480"
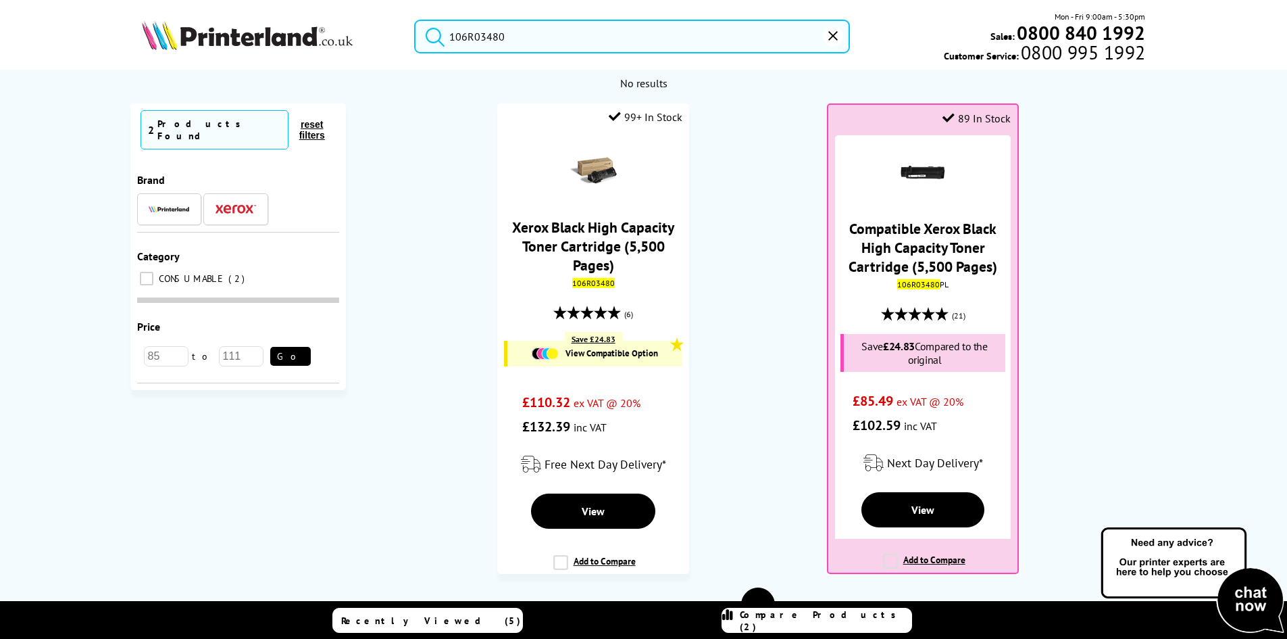
click at [742, 235] on ol "99+ In Stock Xerox Black High Capacity Toner Cartridge (5,500 Pages) 106R03480 …" at bounding box center [759, 345] width 798 height 484
click at [471, 35] on input "106R03480" at bounding box center [632, 37] width 436 height 34
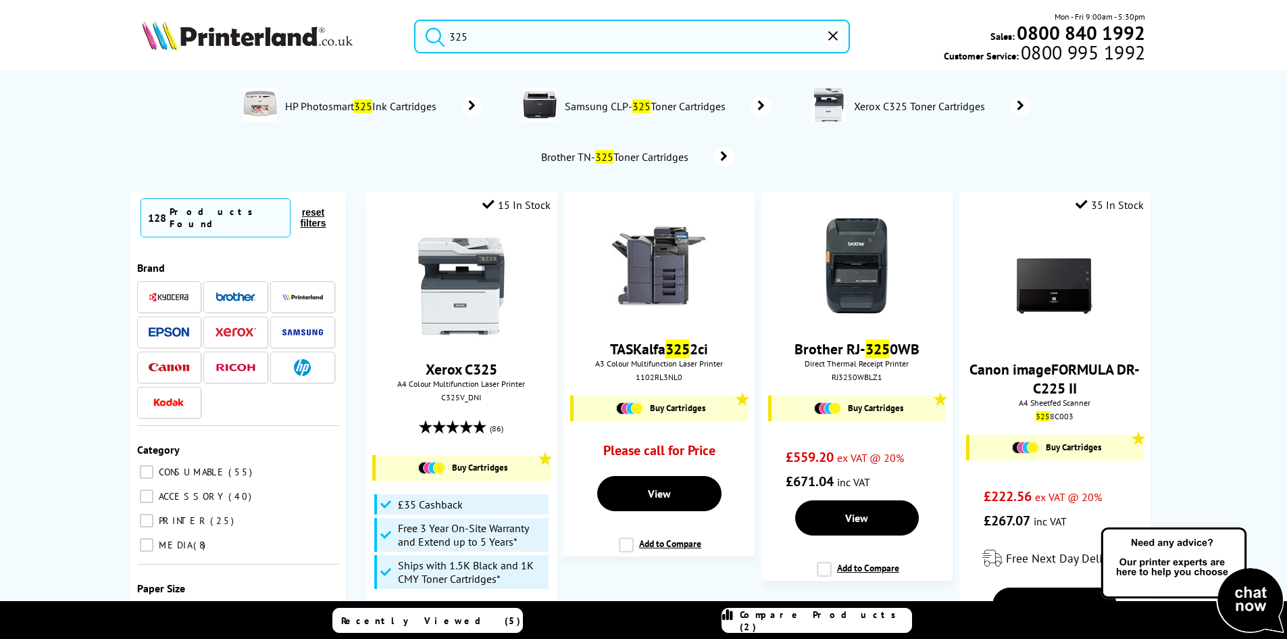
type input "325"
click at [415, 20] on button "submit" at bounding box center [432, 35] width 34 height 30
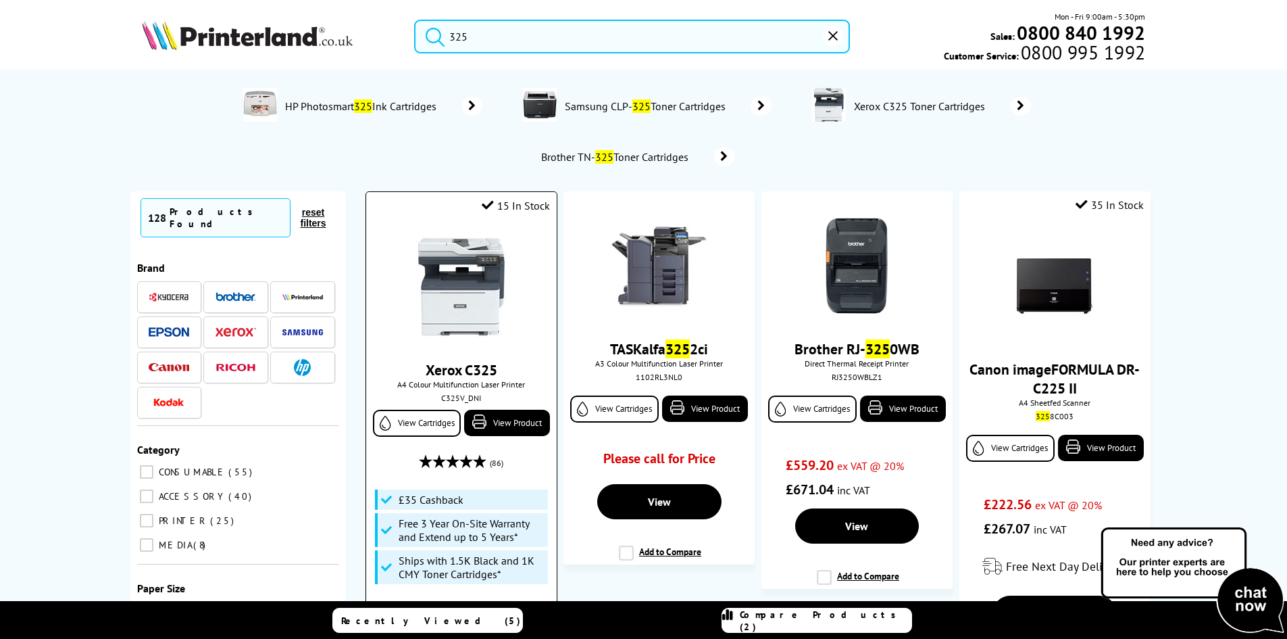
click at [443, 272] on img at bounding box center [461, 286] width 101 height 101
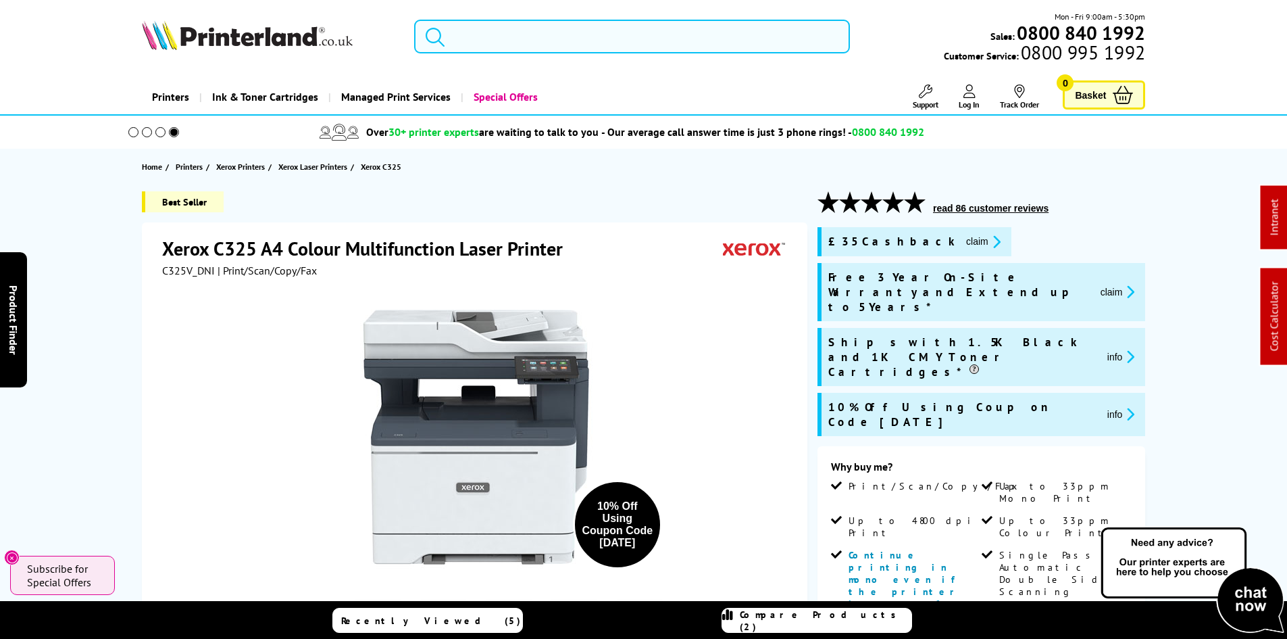
click at [455, 51] on input "search" at bounding box center [632, 37] width 436 height 34
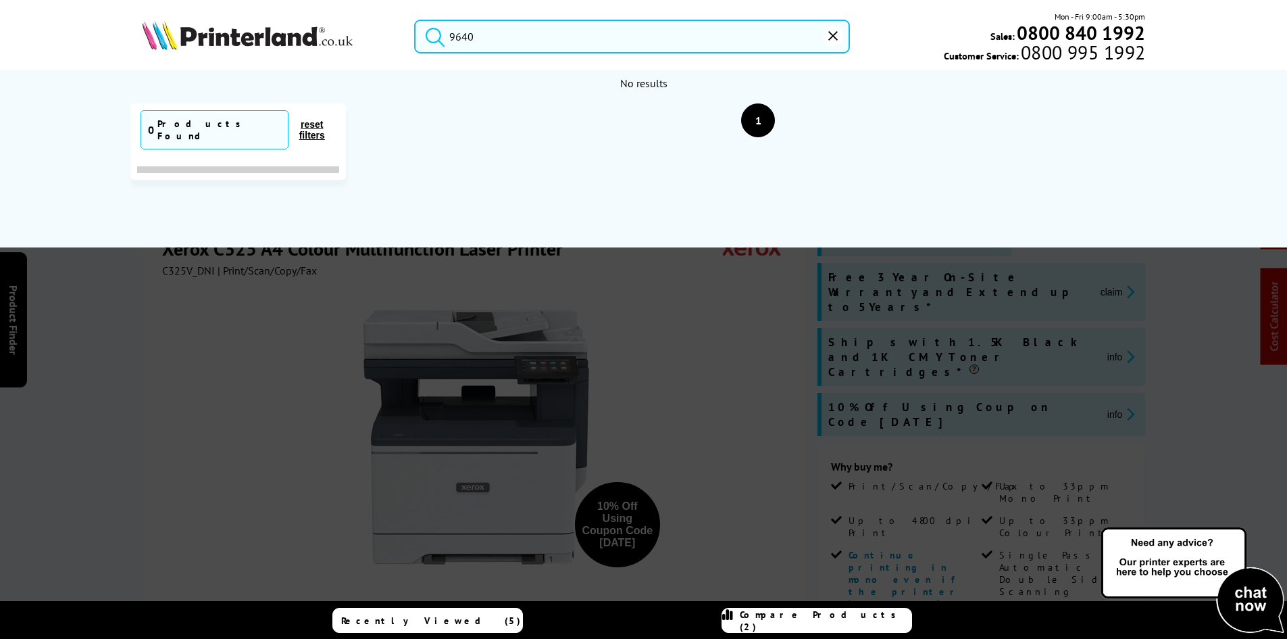
drag, startPoint x: 330, startPoint y: 86, endPoint x: 420, endPoint y: 72, distance: 91.1
click at [333, 86] on div "No results" at bounding box center [643, 83] width 991 height 14
click at [478, 45] on input "9640" at bounding box center [632, 37] width 436 height 34
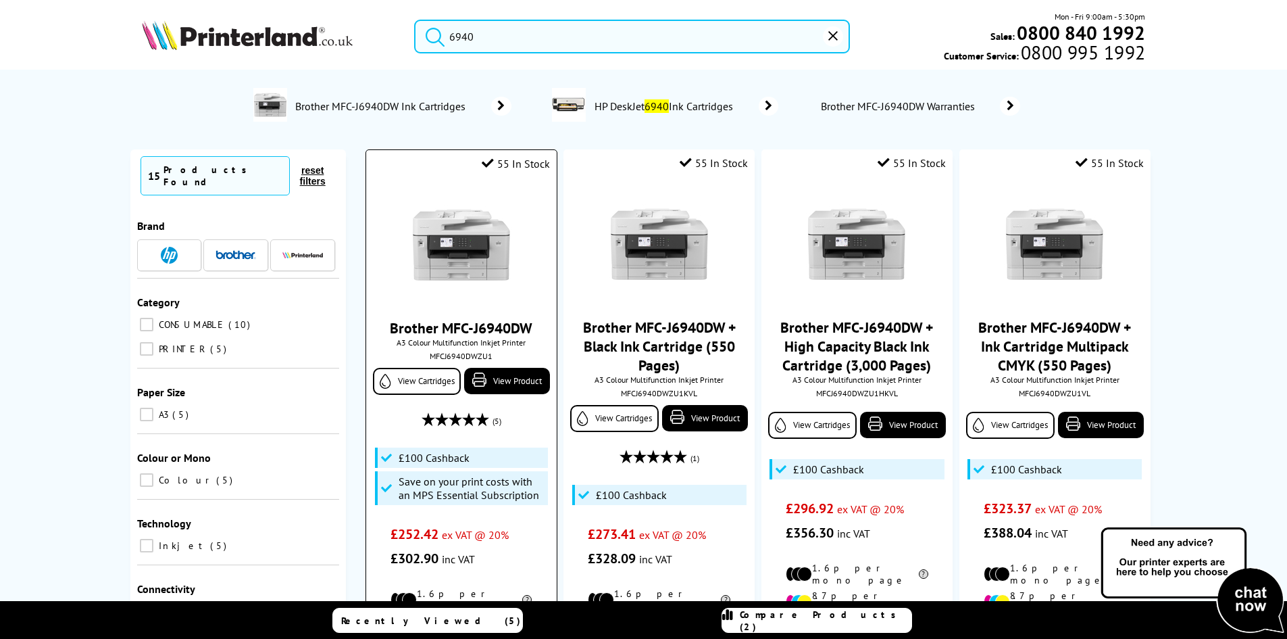
type input "6940"
click at [444, 251] on img at bounding box center [461, 244] width 101 height 101
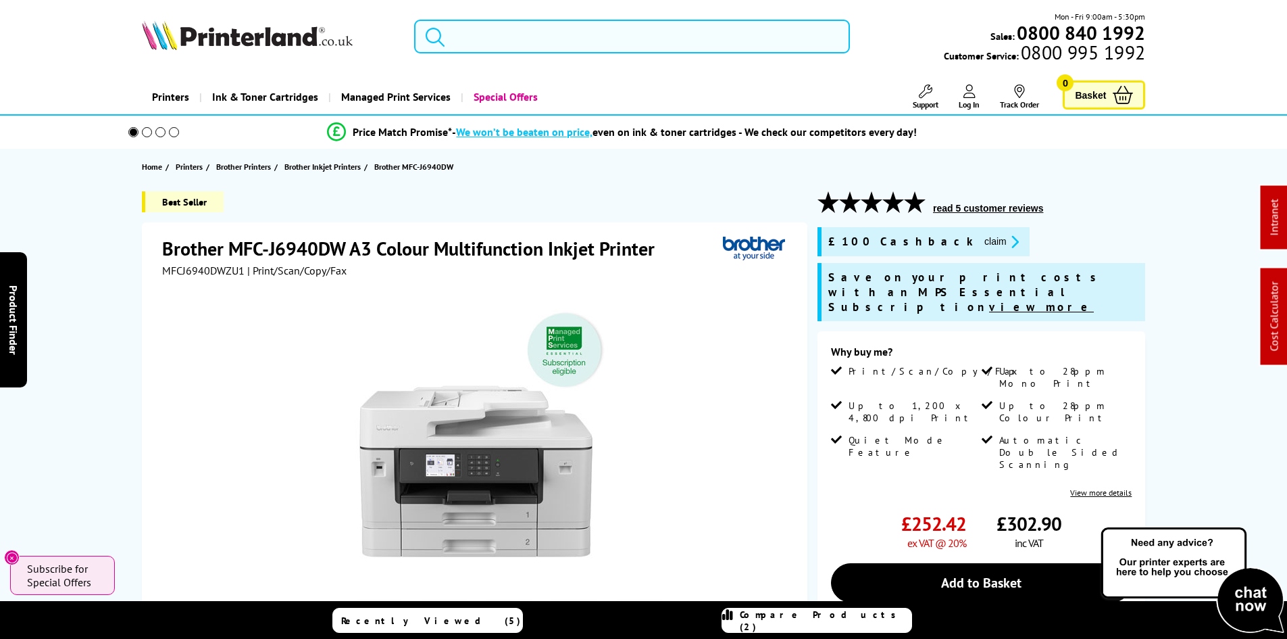
click at [489, 39] on input "search" at bounding box center [632, 37] width 436 height 34
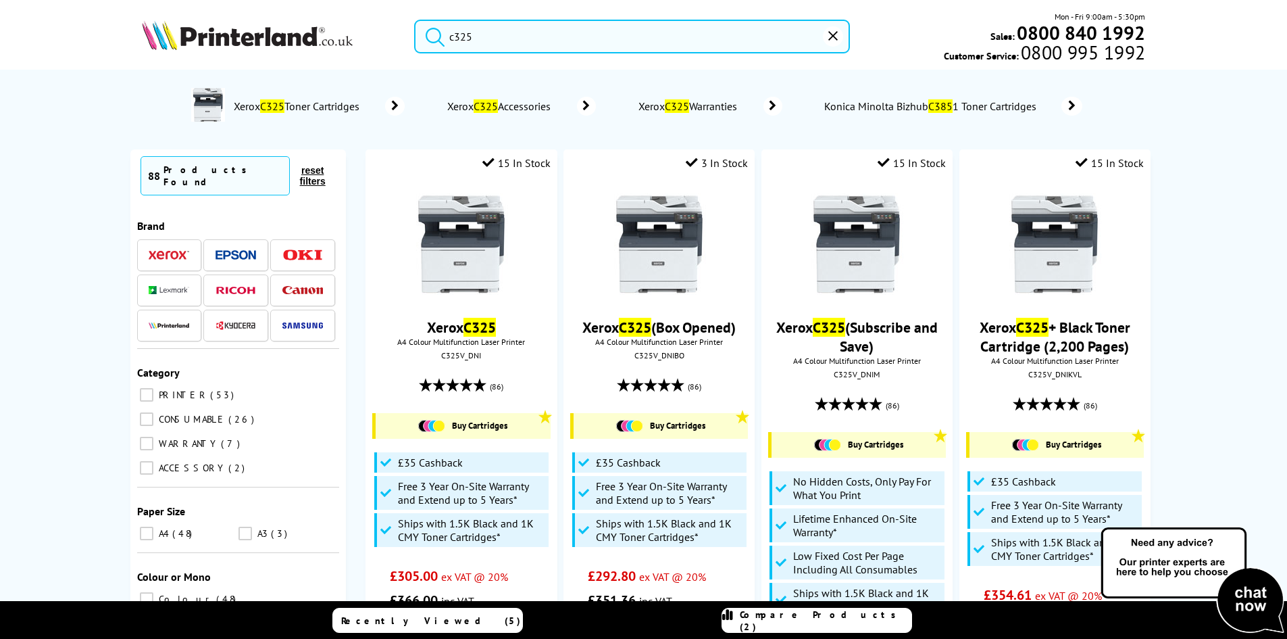
type input "c325"
click at [415, 20] on button "submit" at bounding box center [432, 35] width 34 height 30
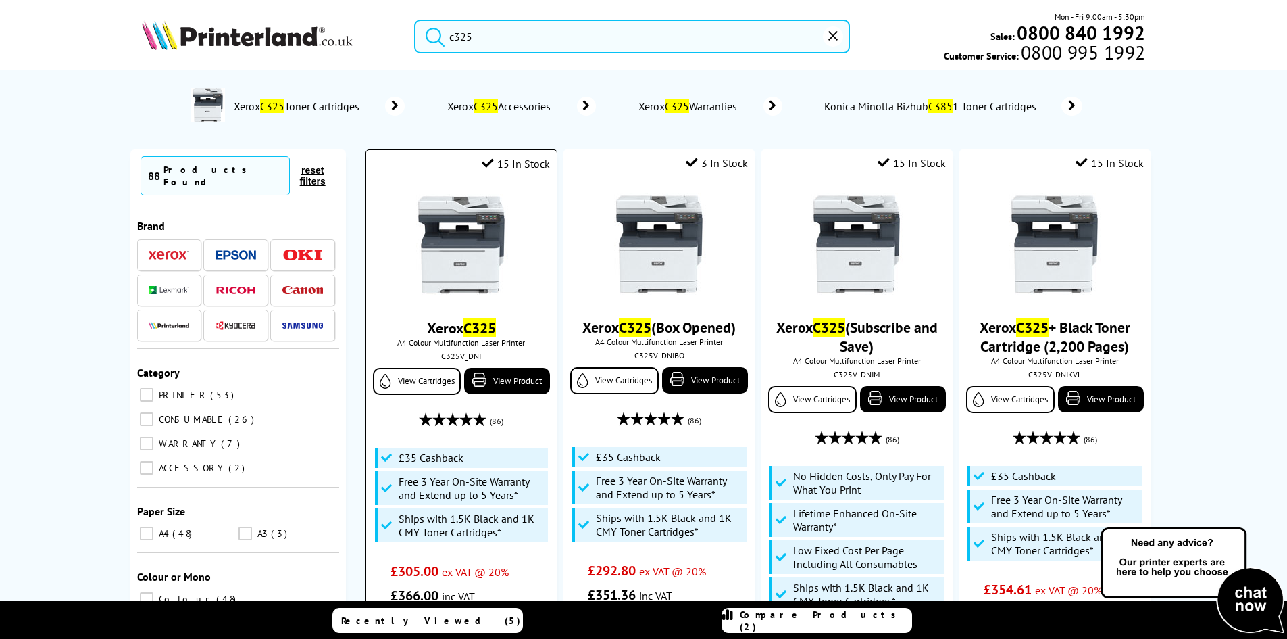
click at [470, 243] on img at bounding box center [461, 244] width 101 height 101
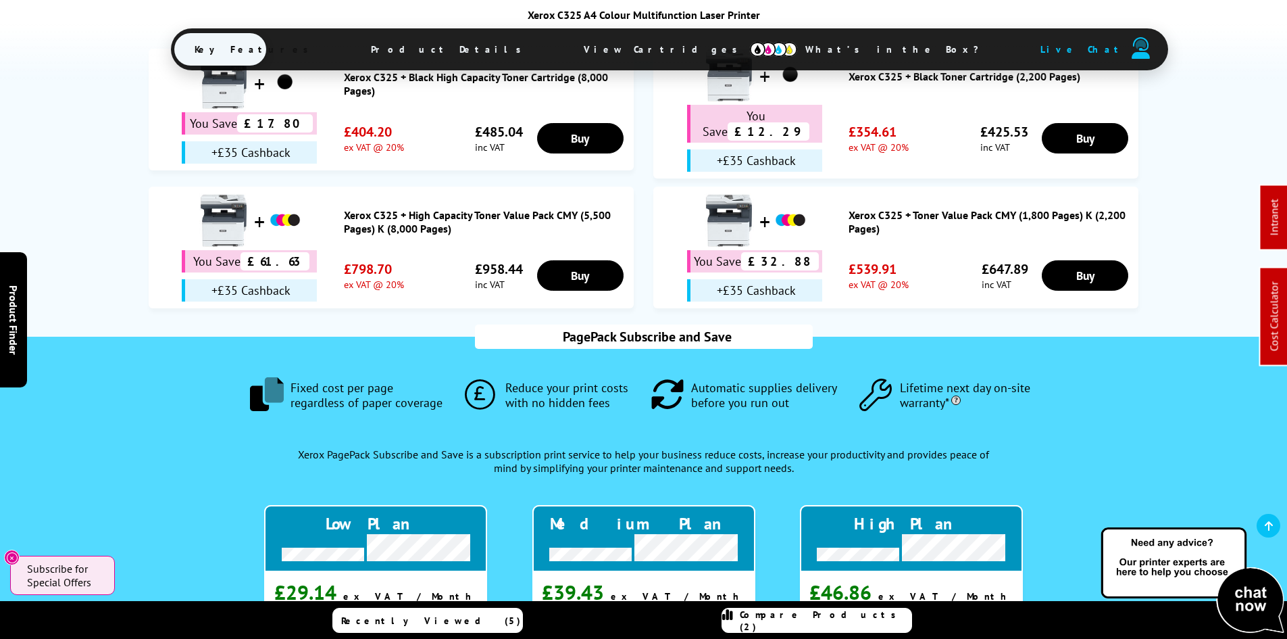
click at [624, 51] on span "View Cartridges" at bounding box center [667, 49] width 207 height 35
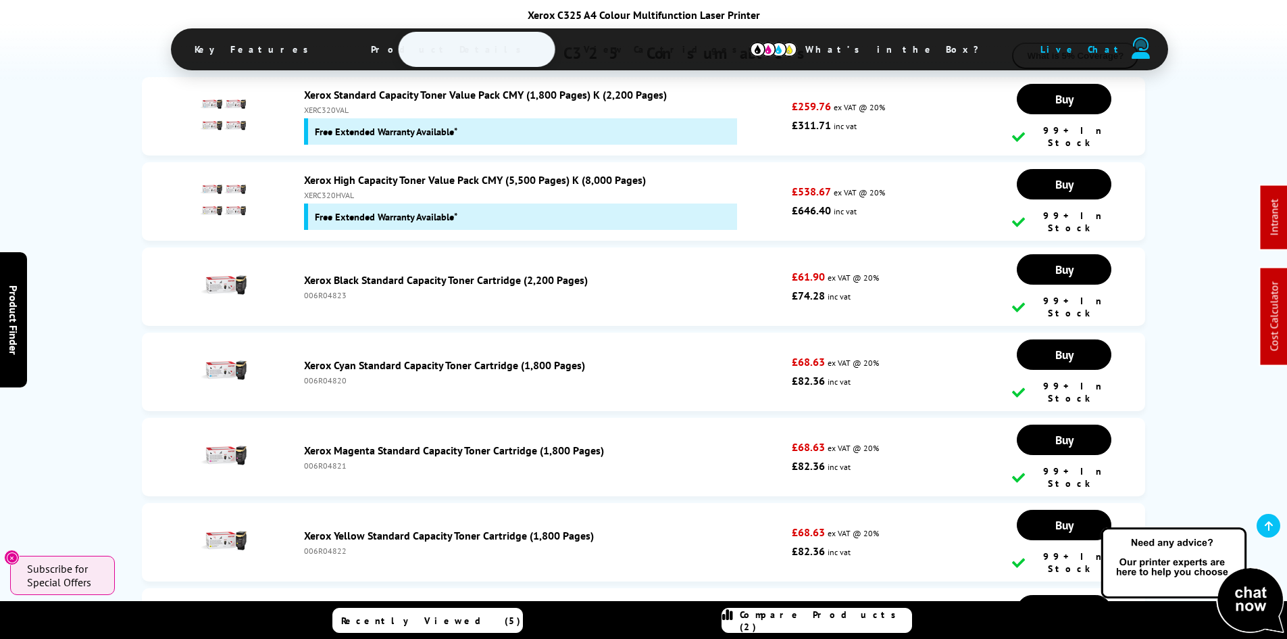
scroll to position [4984, 0]
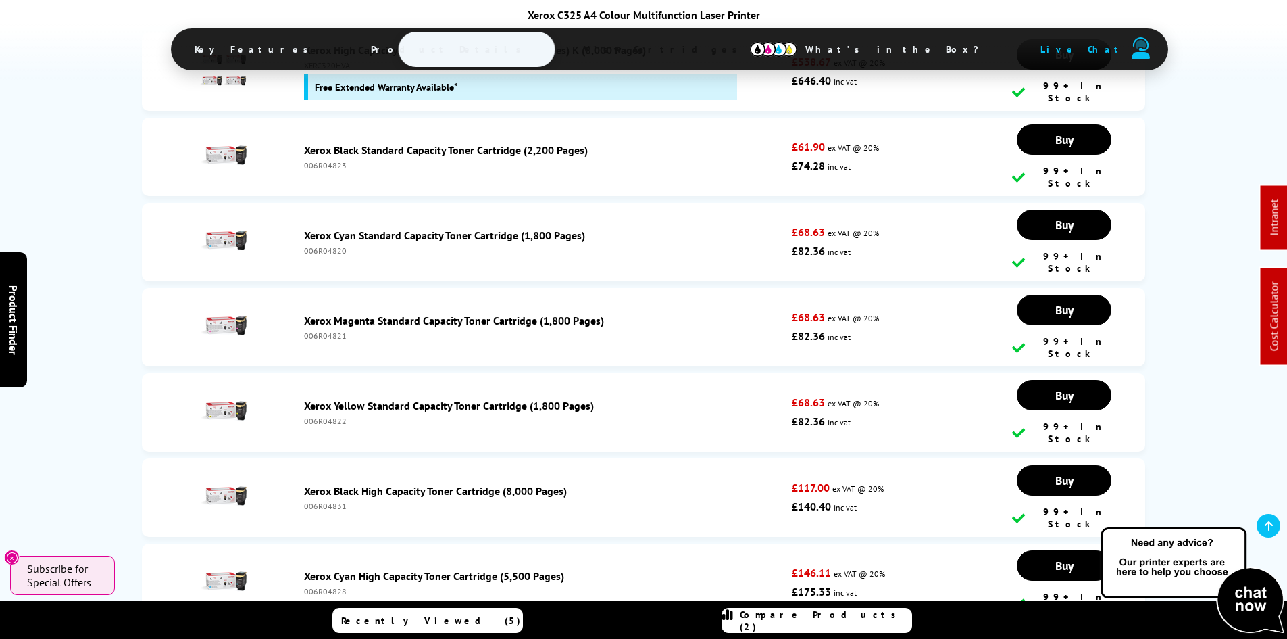
drag, startPoint x: 91, startPoint y: 196, endPoint x: 88, endPoint y: 395, distance: 198.7
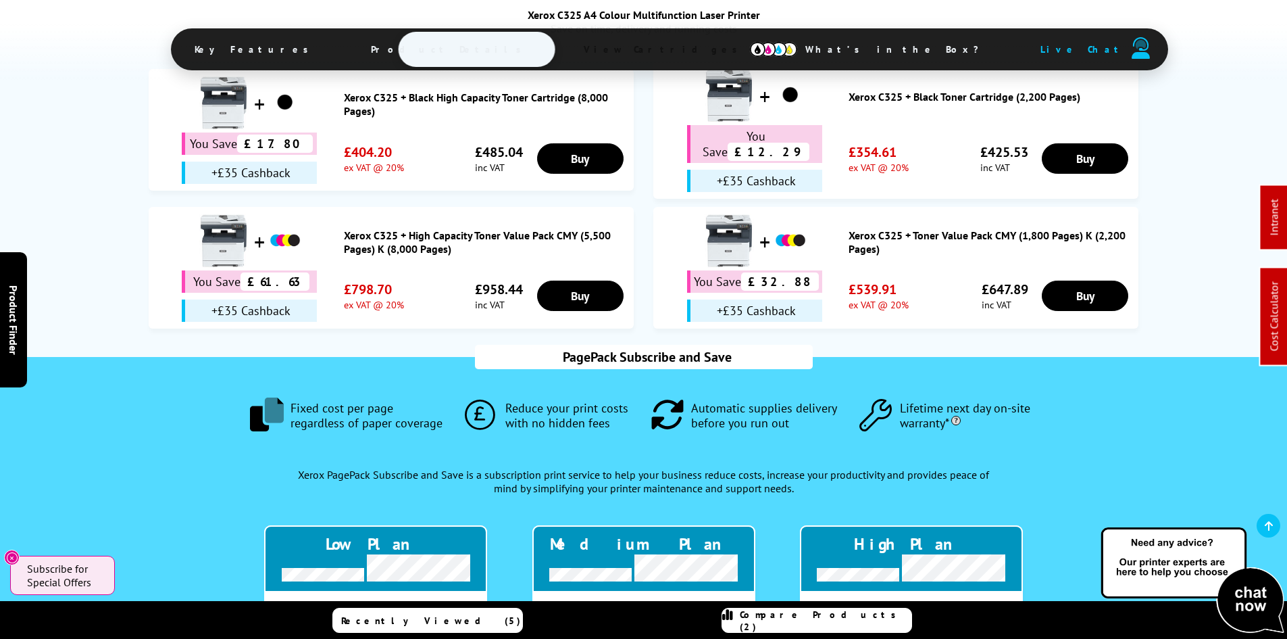
drag, startPoint x: 84, startPoint y: 414, endPoint x: 94, endPoint y: 214, distance: 201.0
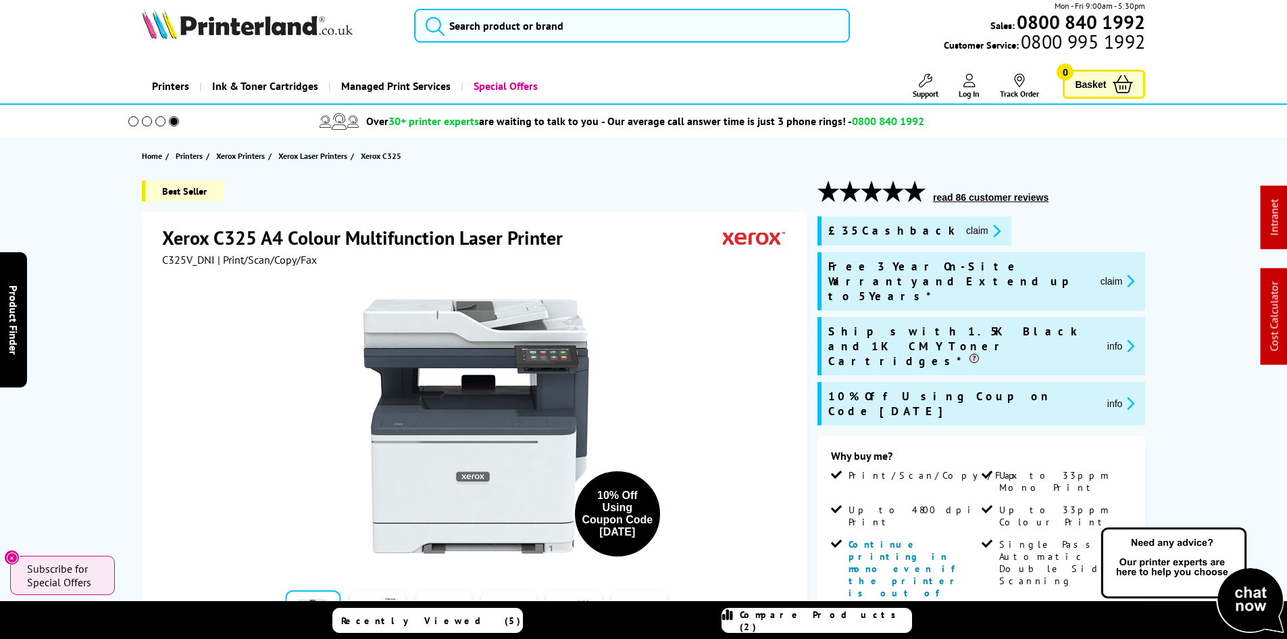
scroll to position [0, 0]
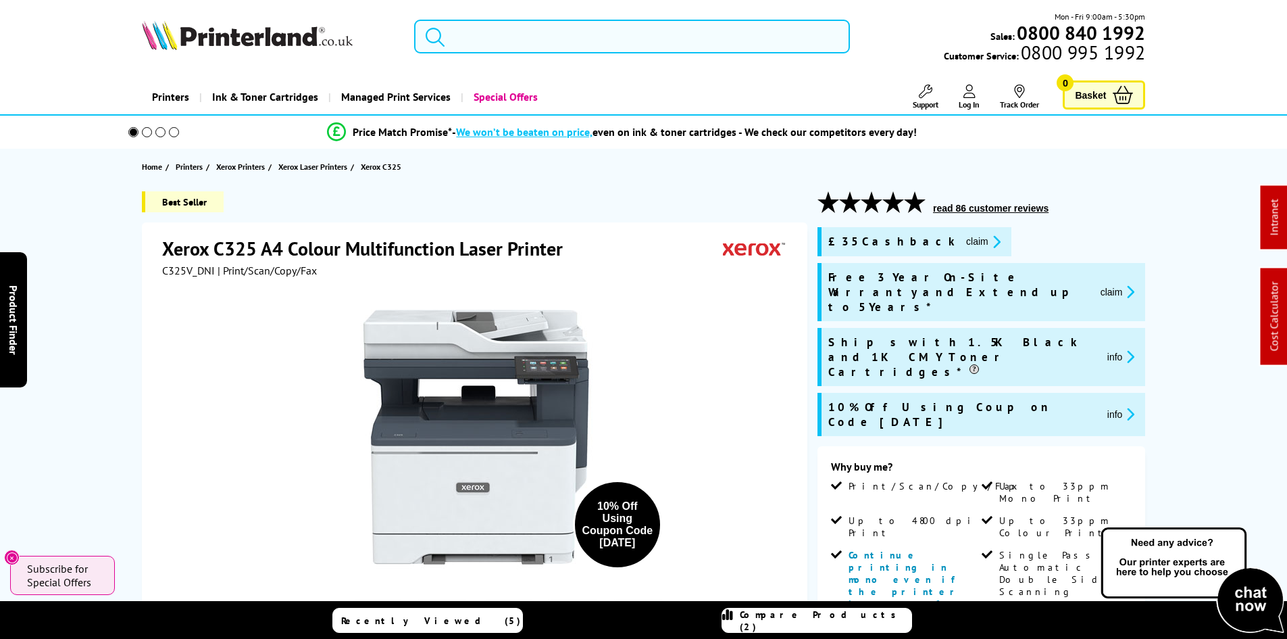
drag, startPoint x: 483, startPoint y: 42, endPoint x: 472, endPoint y: 50, distance: 13.5
click at [483, 42] on input "search" at bounding box center [632, 37] width 436 height 34
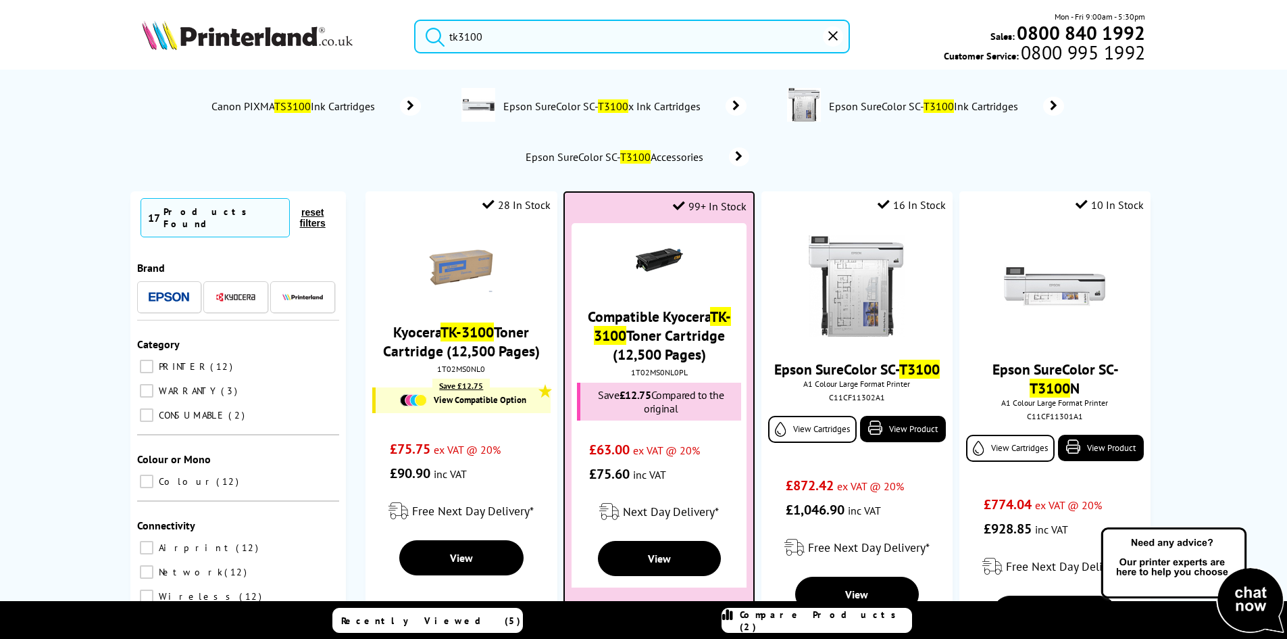
type input "tk3100"
click at [664, 320] on link "Compatible Kyocera TK-3100 Toner Cartridge (12,500 Pages)" at bounding box center [659, 335] width 143 height 57
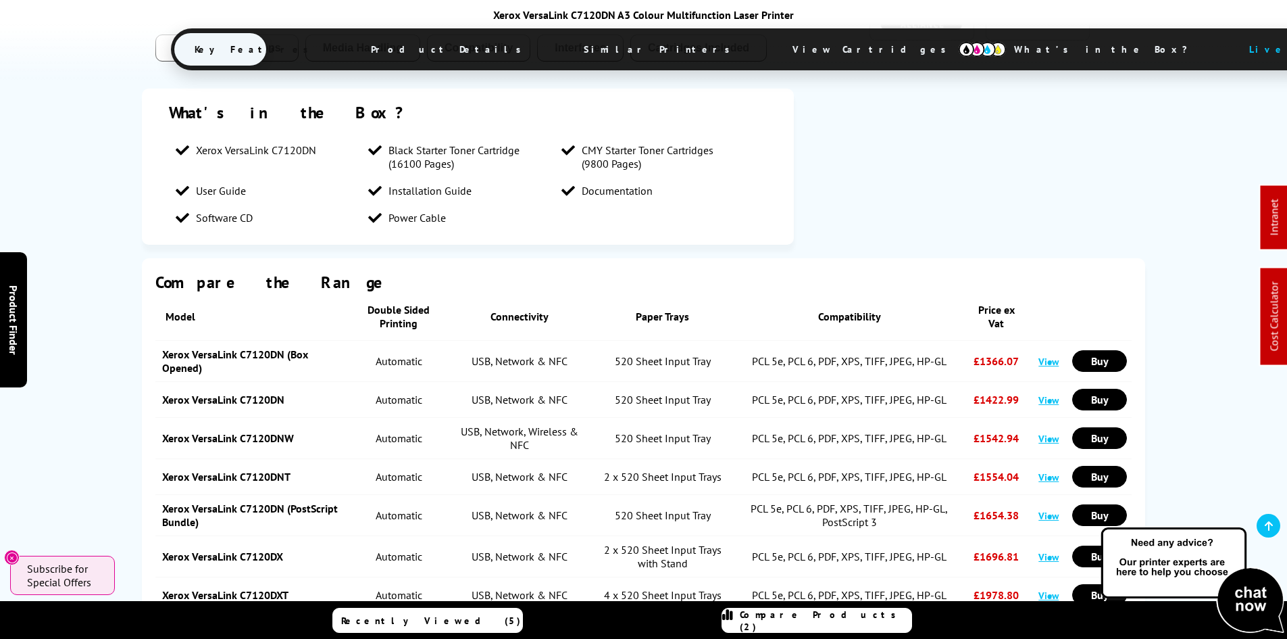
scroll to position [2501, 0]
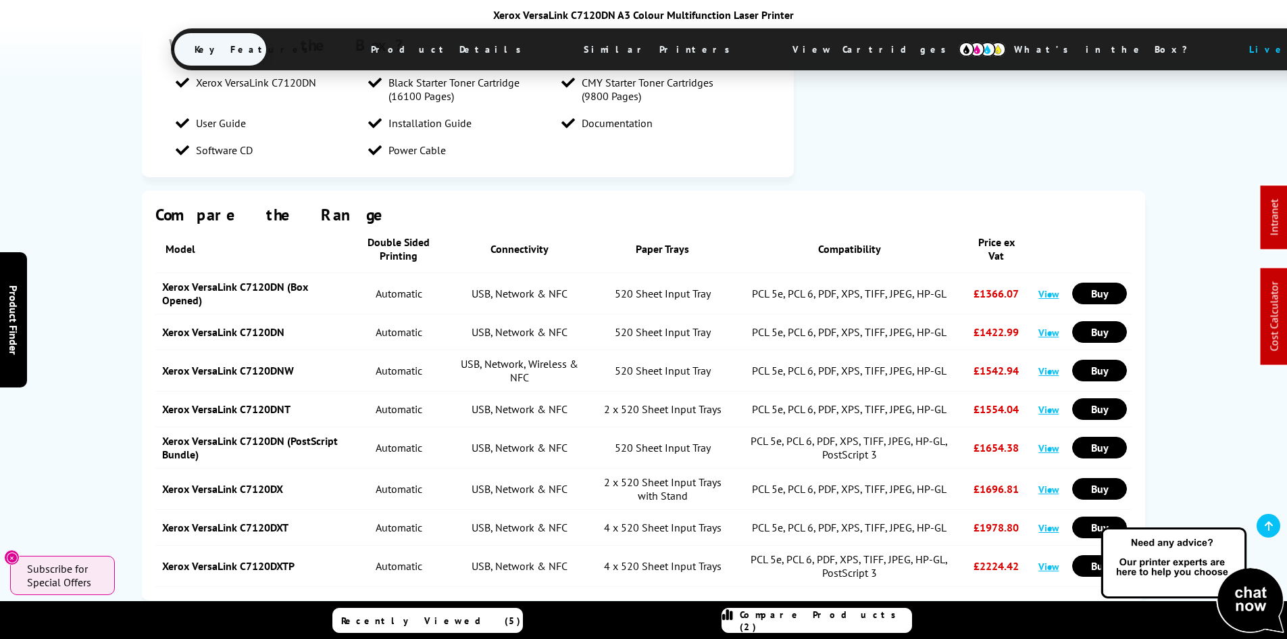
drag, startPoint x: 1051, startPoint y: 355, endPoint x: 1030, endPoint y: 354, distance: 21.0
click at [1049, 441] on link "View" at bounding box center [1049, 447] width 20 height 13
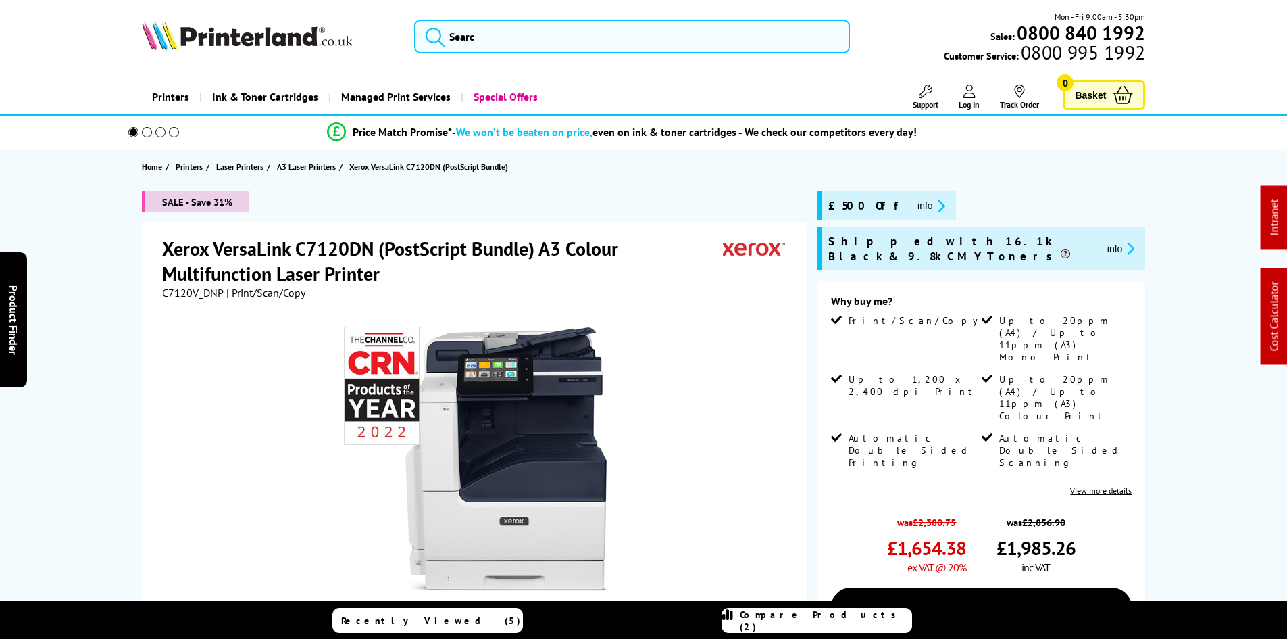
click at [184, 292] on span "C7120V_DNP" at bounding box center [192, 293] width 61 height 14
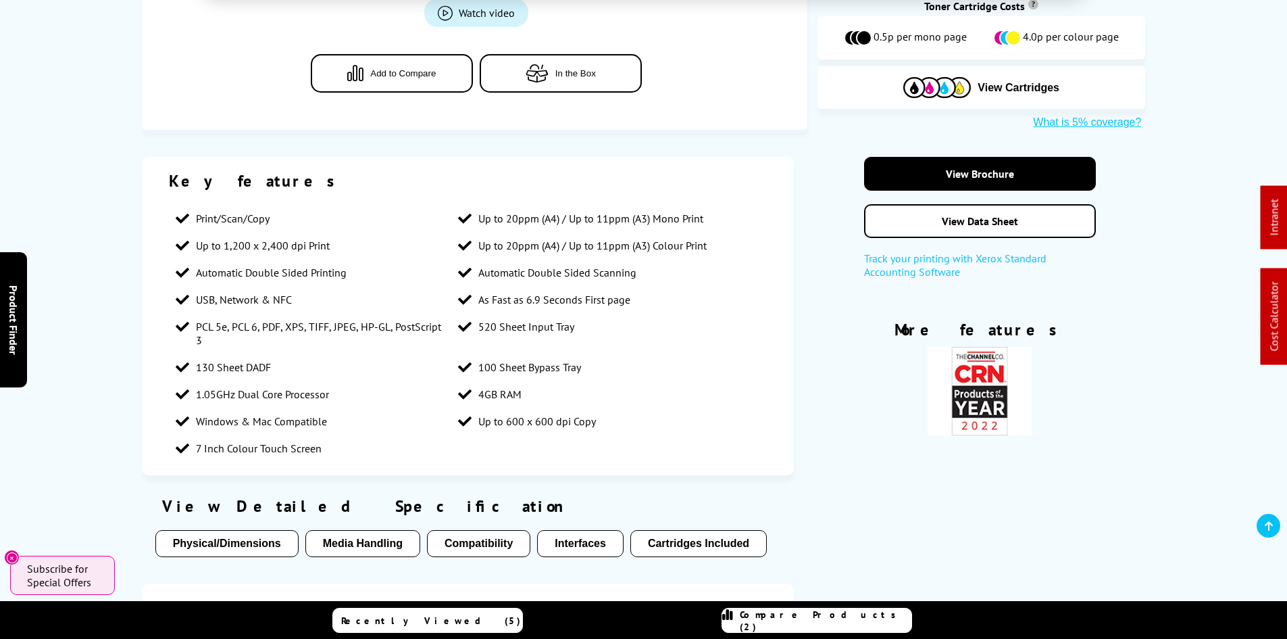
drag, startPoint x: 660, startPoint y: 43, endPoint x: 650, endPoint y: 121, distance: 78.3
click at [660, 43] on span "View Cartridges" at bounding box center [718, 49] width 254 height 35
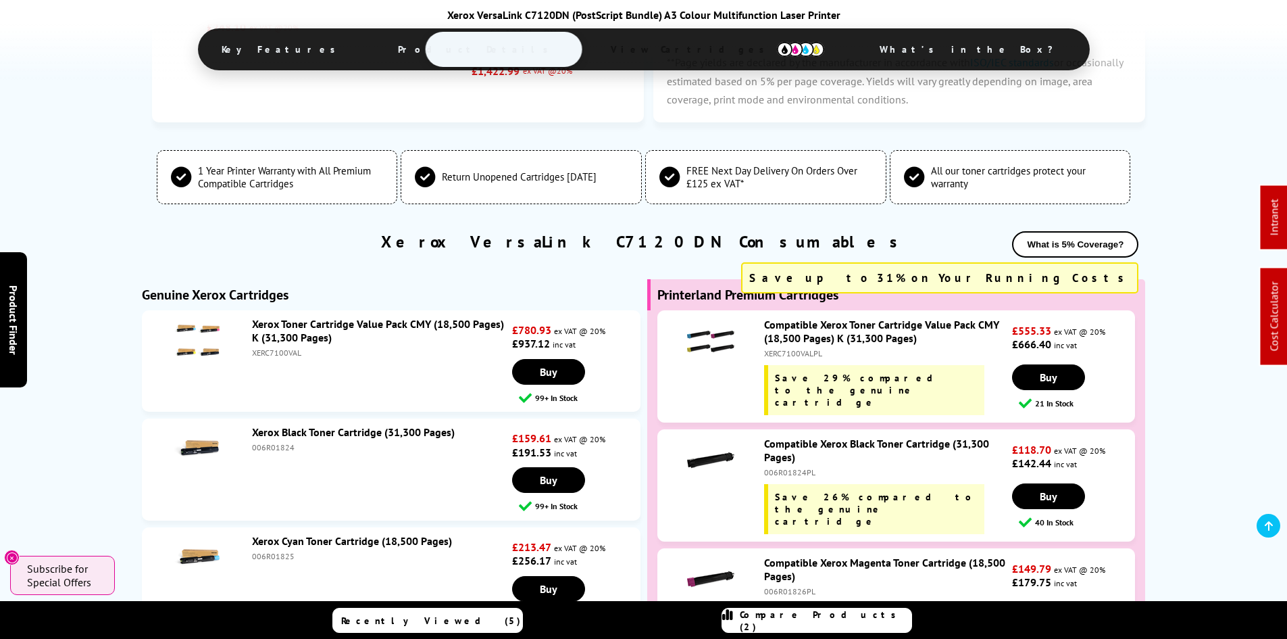
scroll to position [3230, 0]
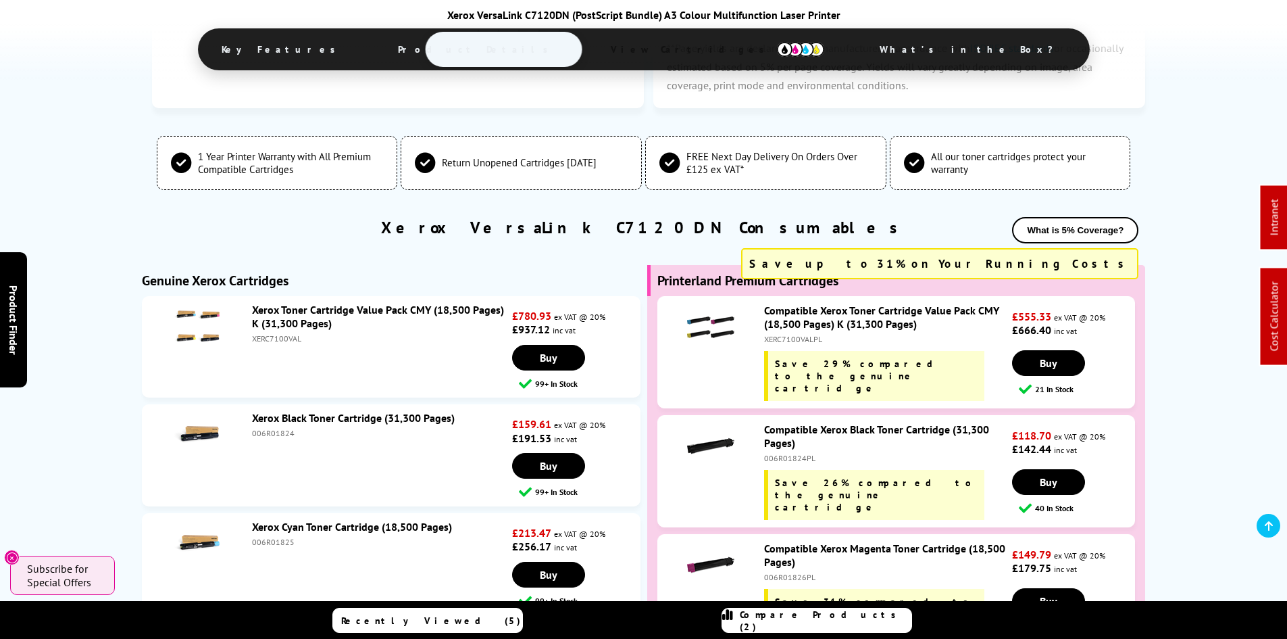
click at [288, 333] on div "XERC7100VAL" at bounding box center [380, 338] width 257 height 10
copy div "XERC7100VAL"
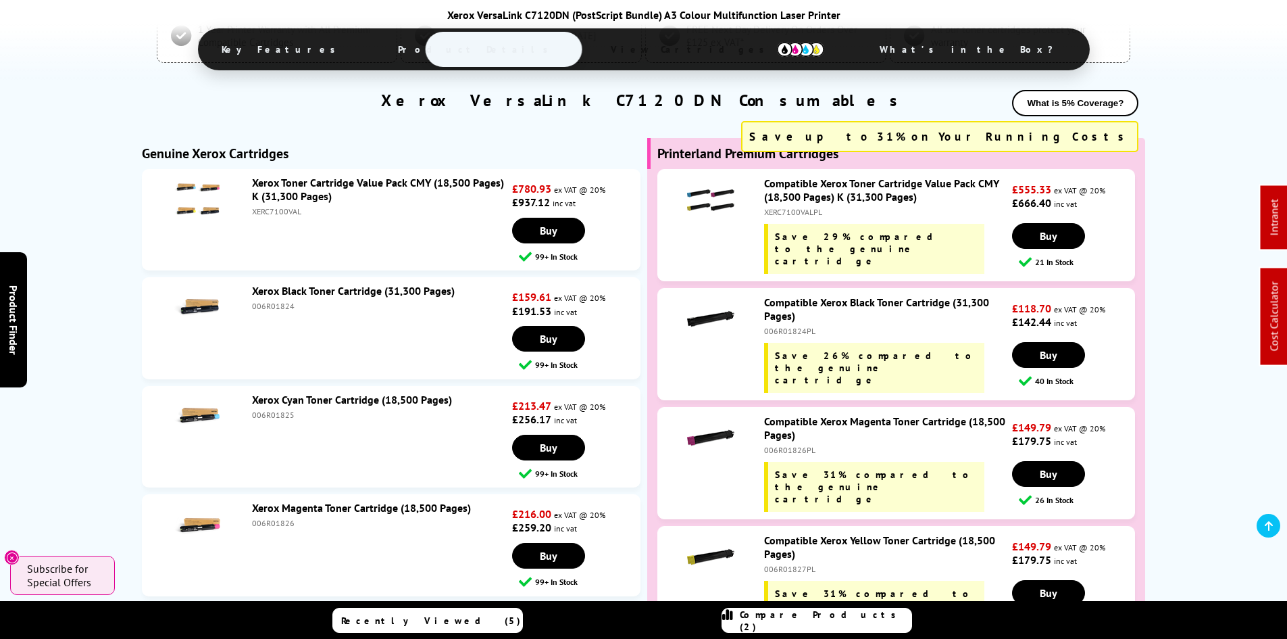
scroll to position [3315, 0]
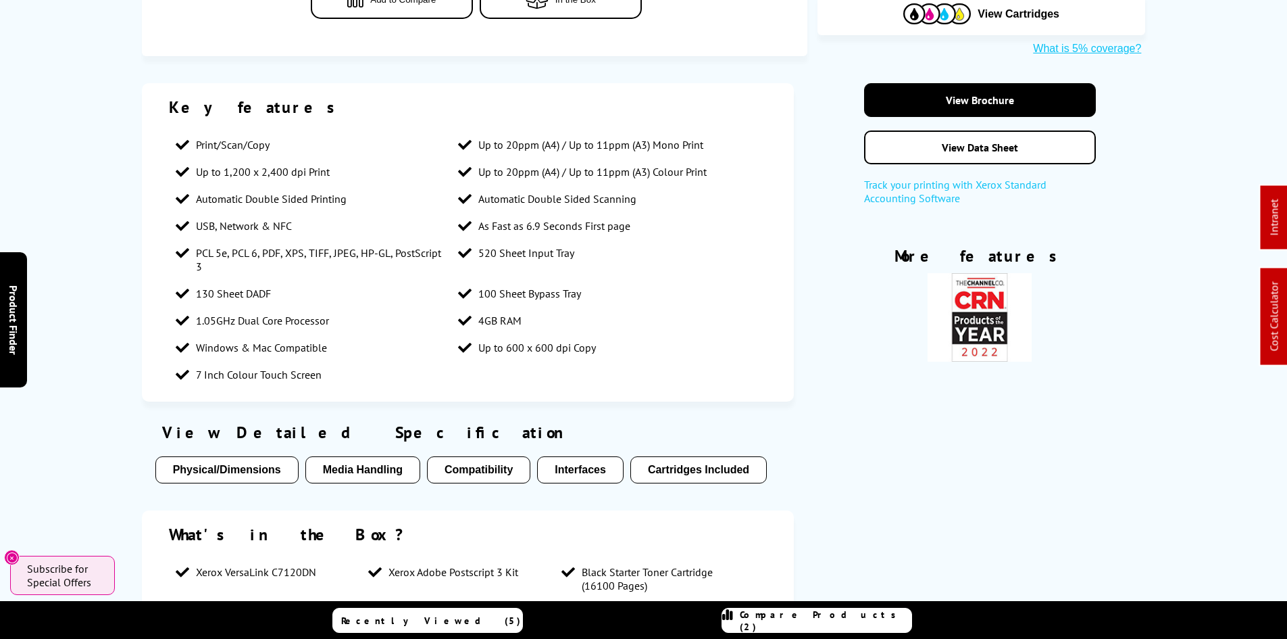
scroll to position [0, 0]
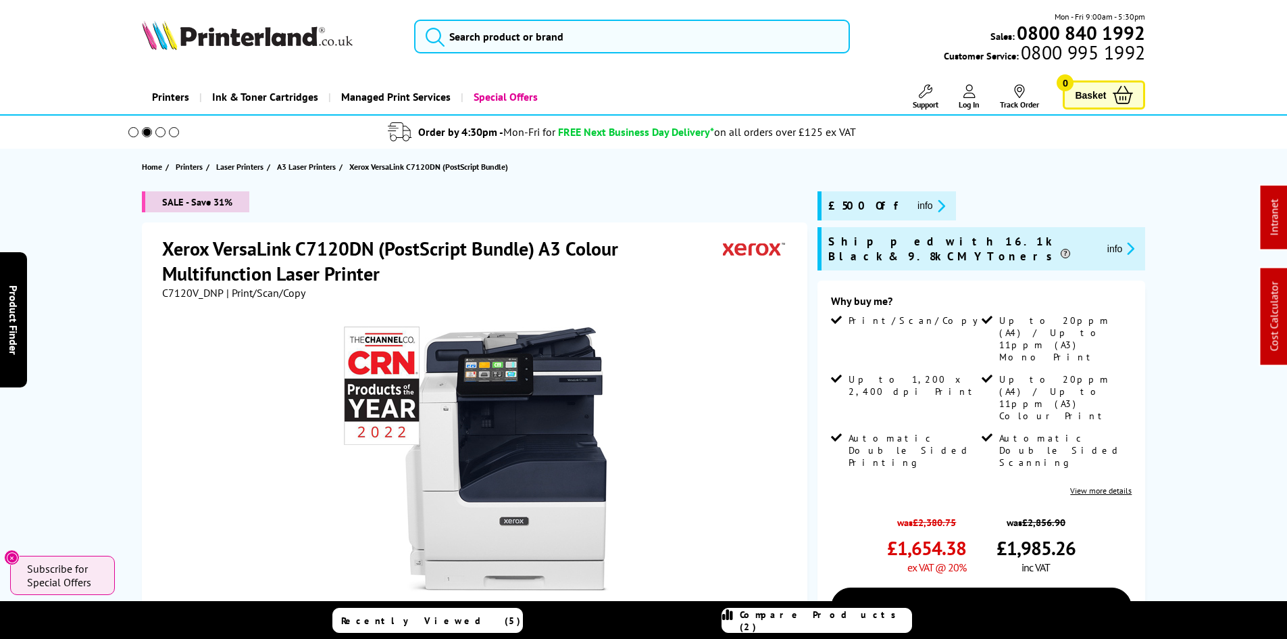
drag, startPoint x: 104, startPoint y: 419, endPoint x: 117, endPoint y: 147, distance: 272.0
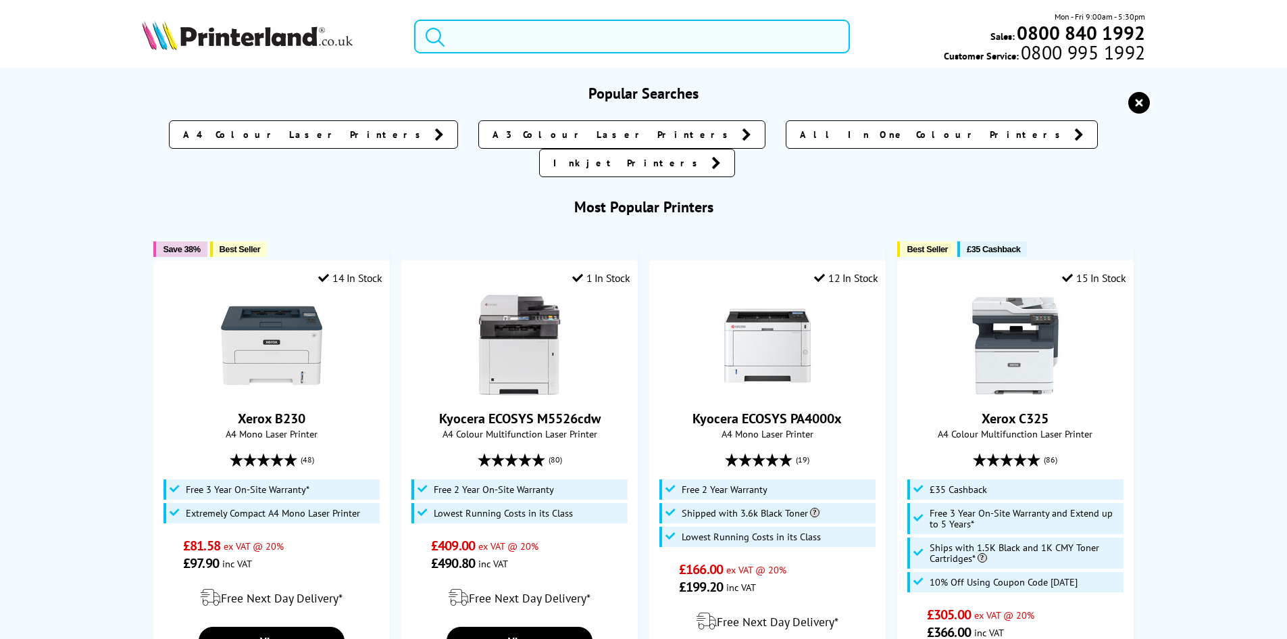
click at [471, 38] on input "search" at bounding box center [632, 37] width 436 height 34
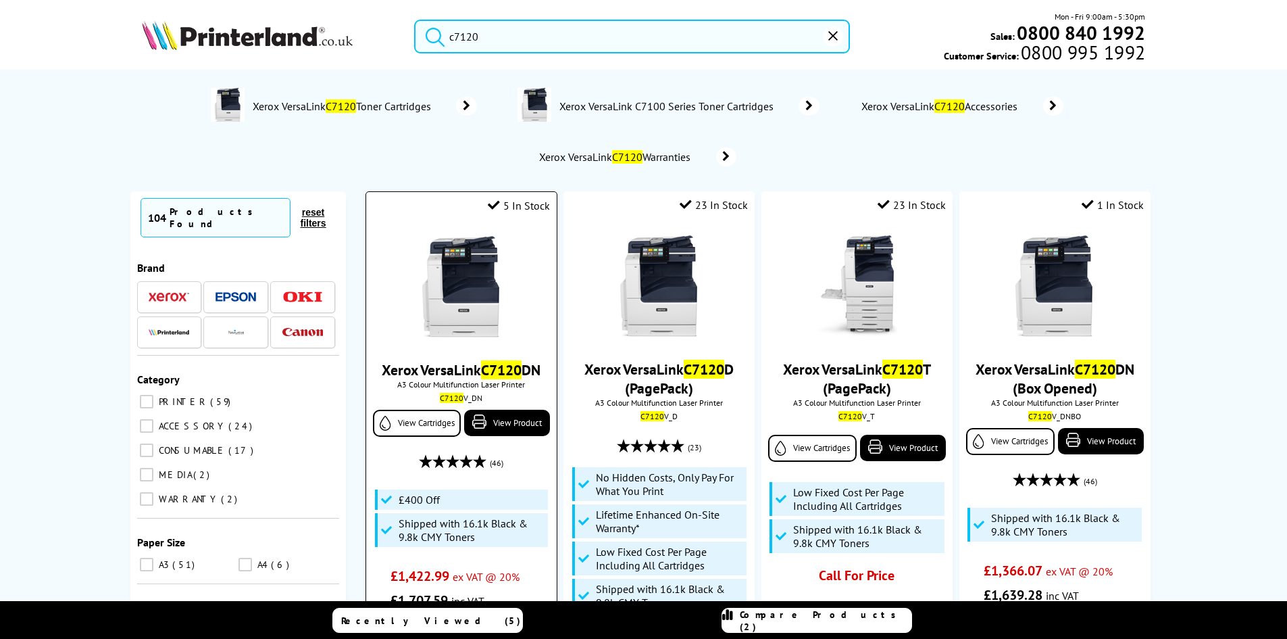
type input "c7120"
click at [447, 310] on img at bounding box center [461, 286] width 101 height 101
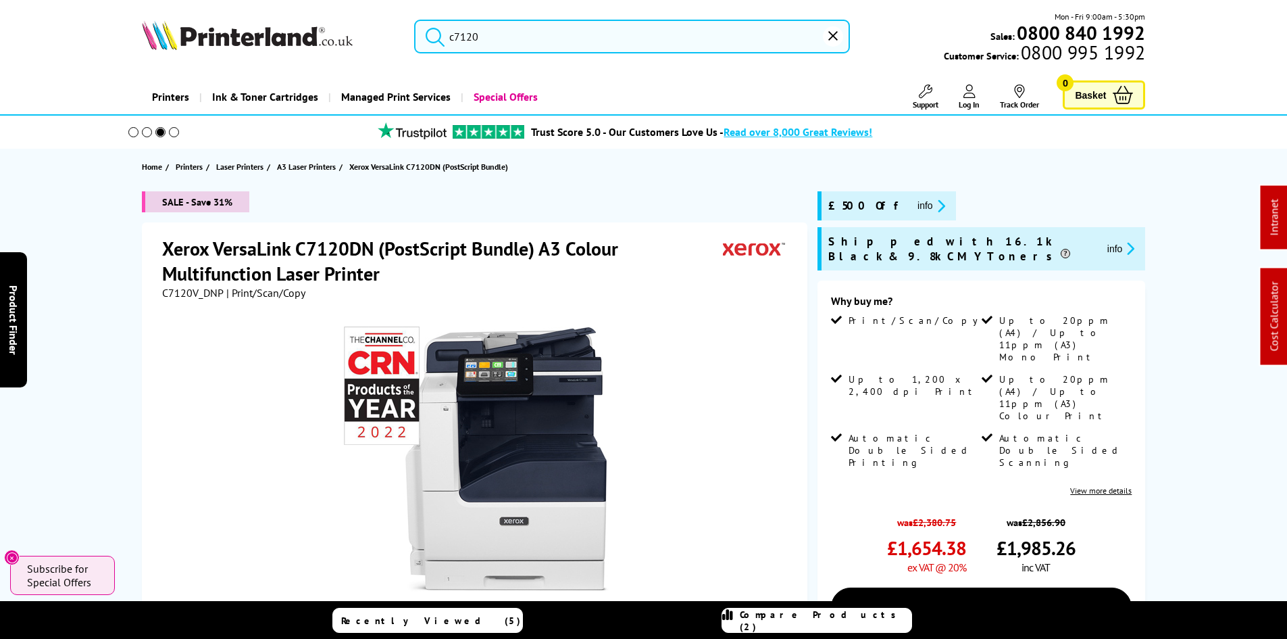
drag, startPoint x: 85, startPoint y: 282, endPoint x: 51, endPoint y: 292, distance: 35.7
